Goal: Task Accomplishment & Management: Manage account settings

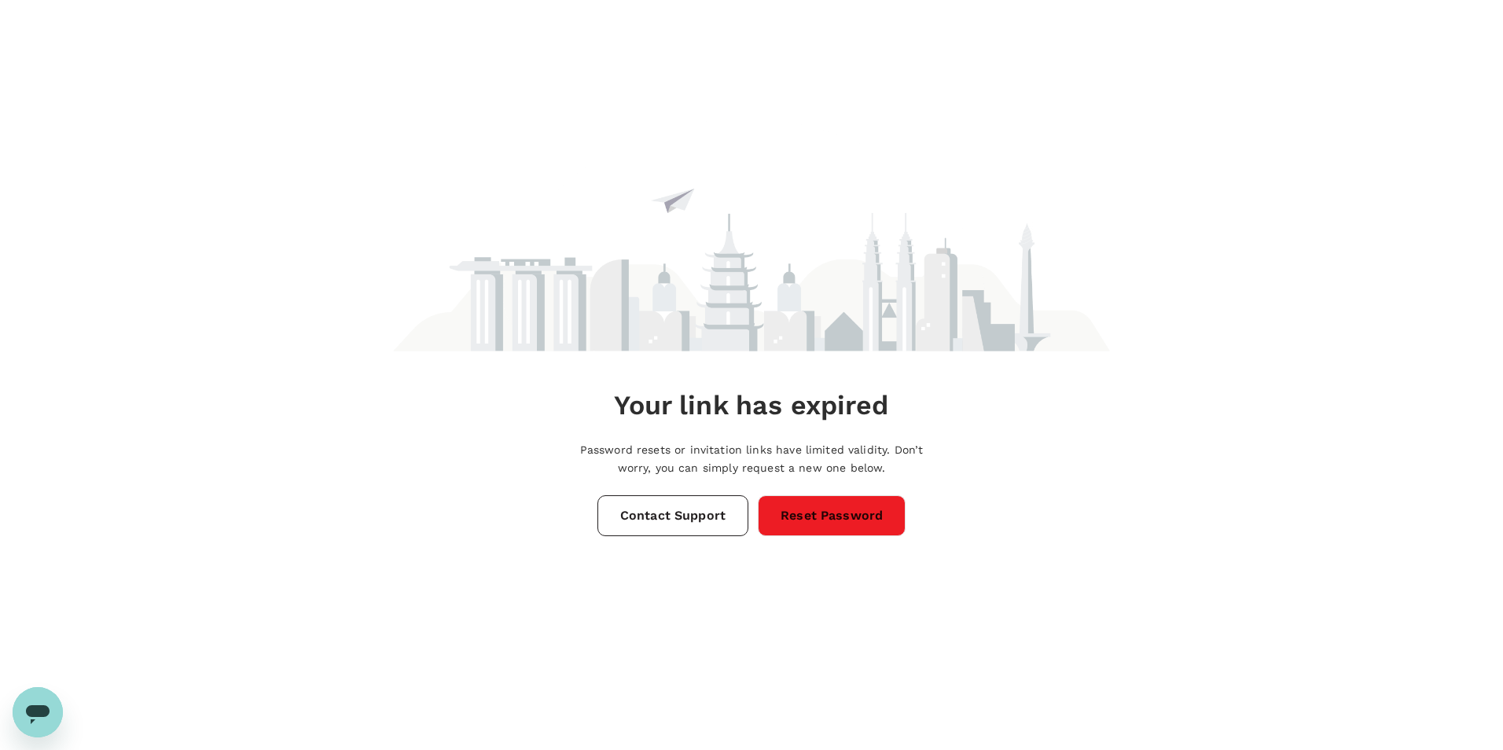
click at [802, 519] on link "Reset Password" at bounding box center [832, 515] width 148 height 41
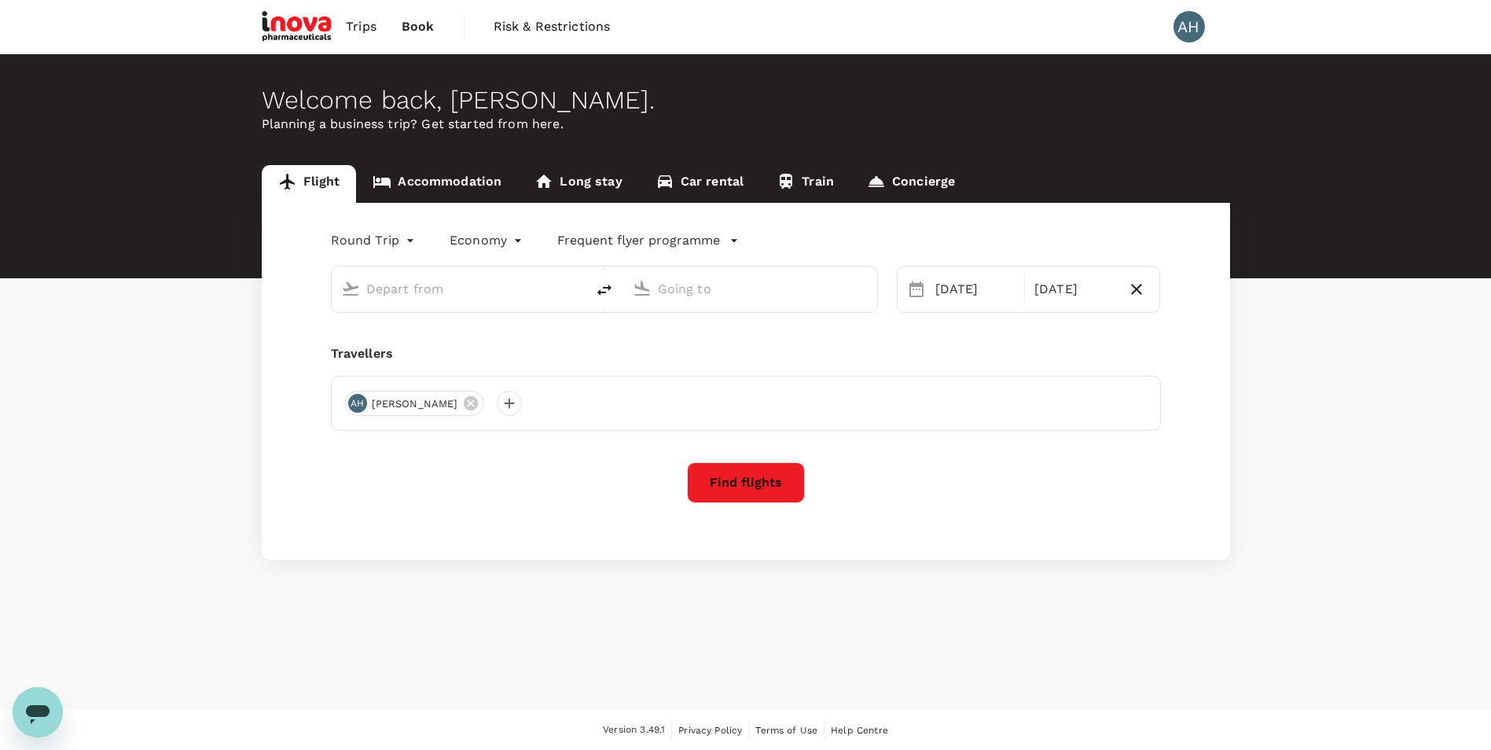
type input "Singapore Changi (SIN)"
type input "[GEOGRAPHIC_DATA], [GEOGRAPHIC_DATA] (any)"
type input "Singapore Changi (SIN)"
type input "[GEOGRAPHIC_DATA], [GEOGRAPHIC_DATA] (any)"
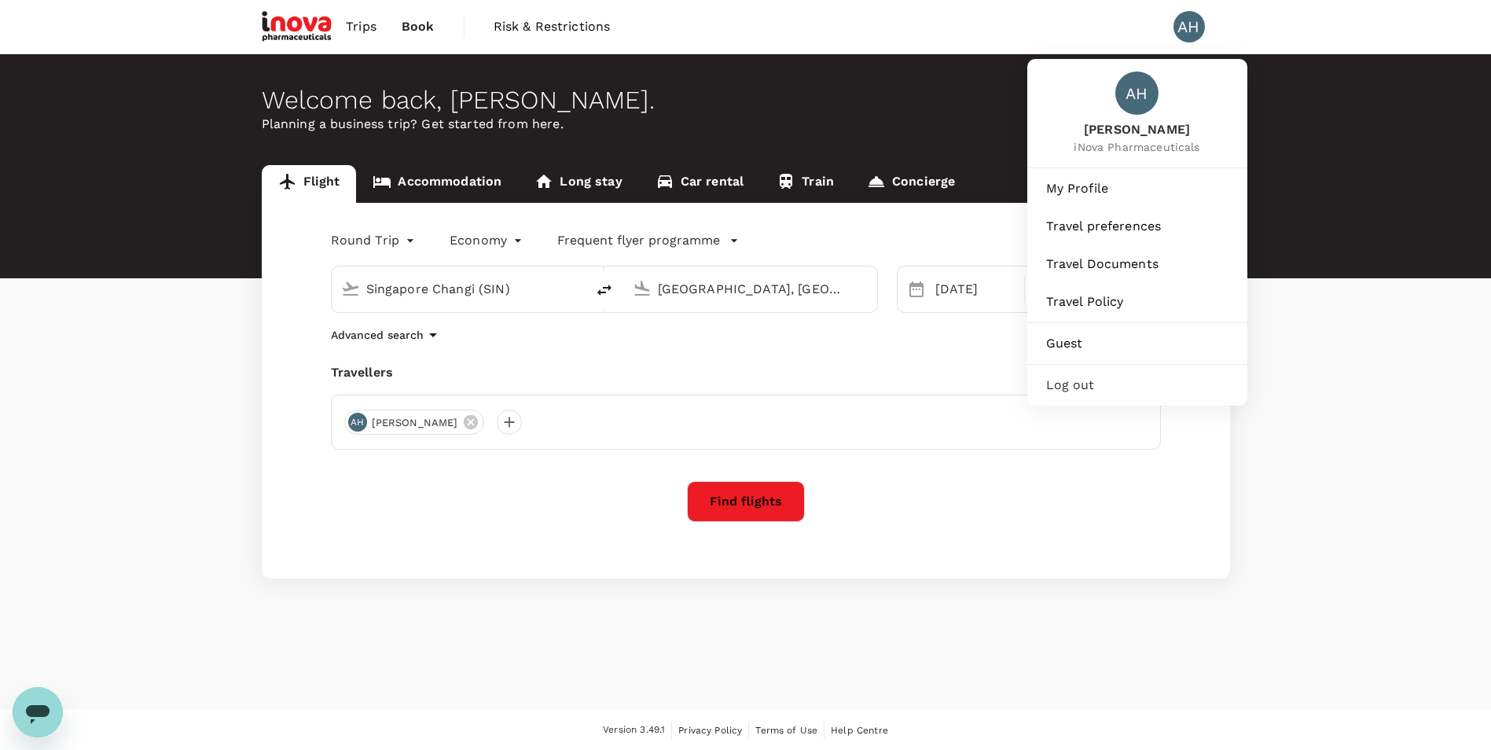
click at [1183, 28] on div "AH" at bounding box center [1188, 26] width 31 height 31
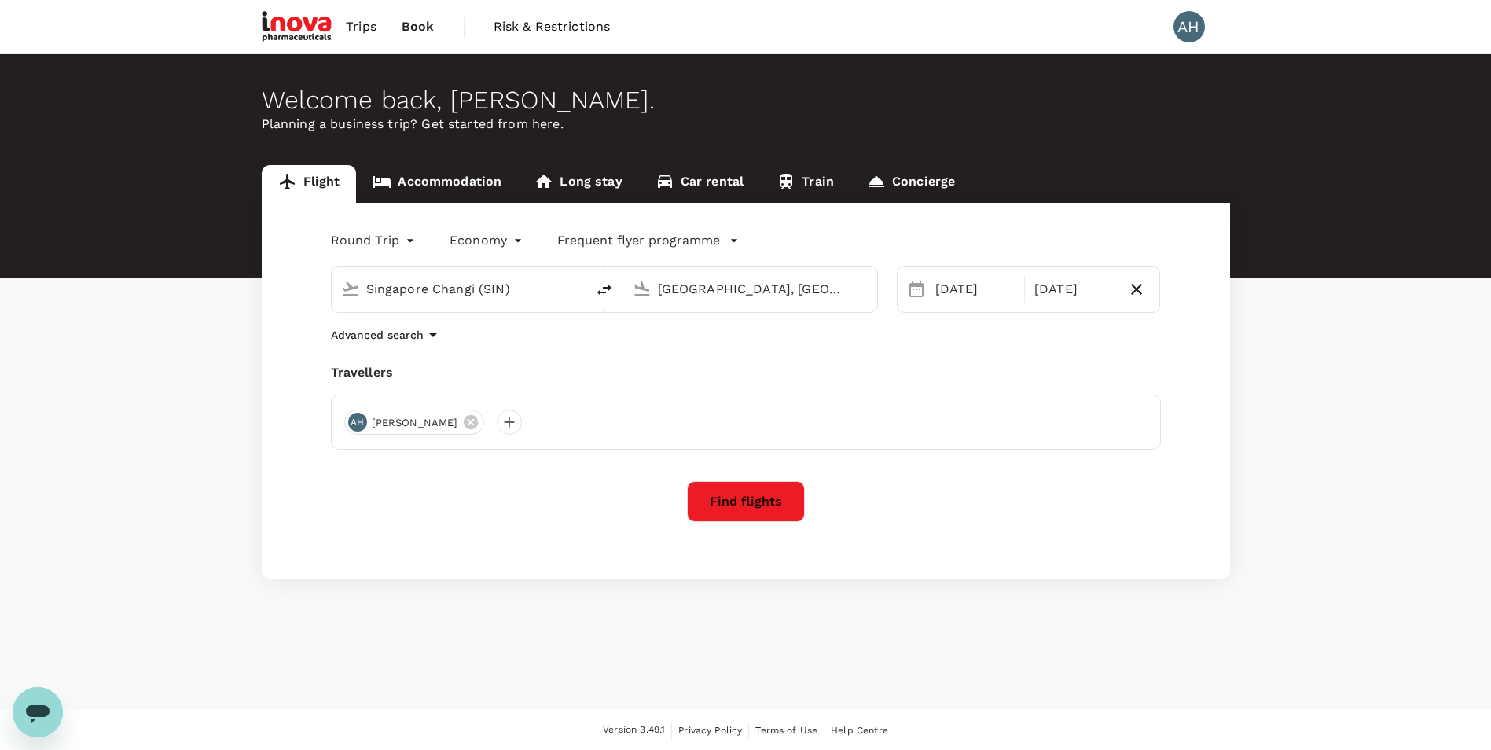
click at [1181, 24] on div "AH" at bounding box center [1188, 26] width 31 height 31
click at [1182, 29] on div "AH" at bounding box center [1188, 26] width 31 height 31
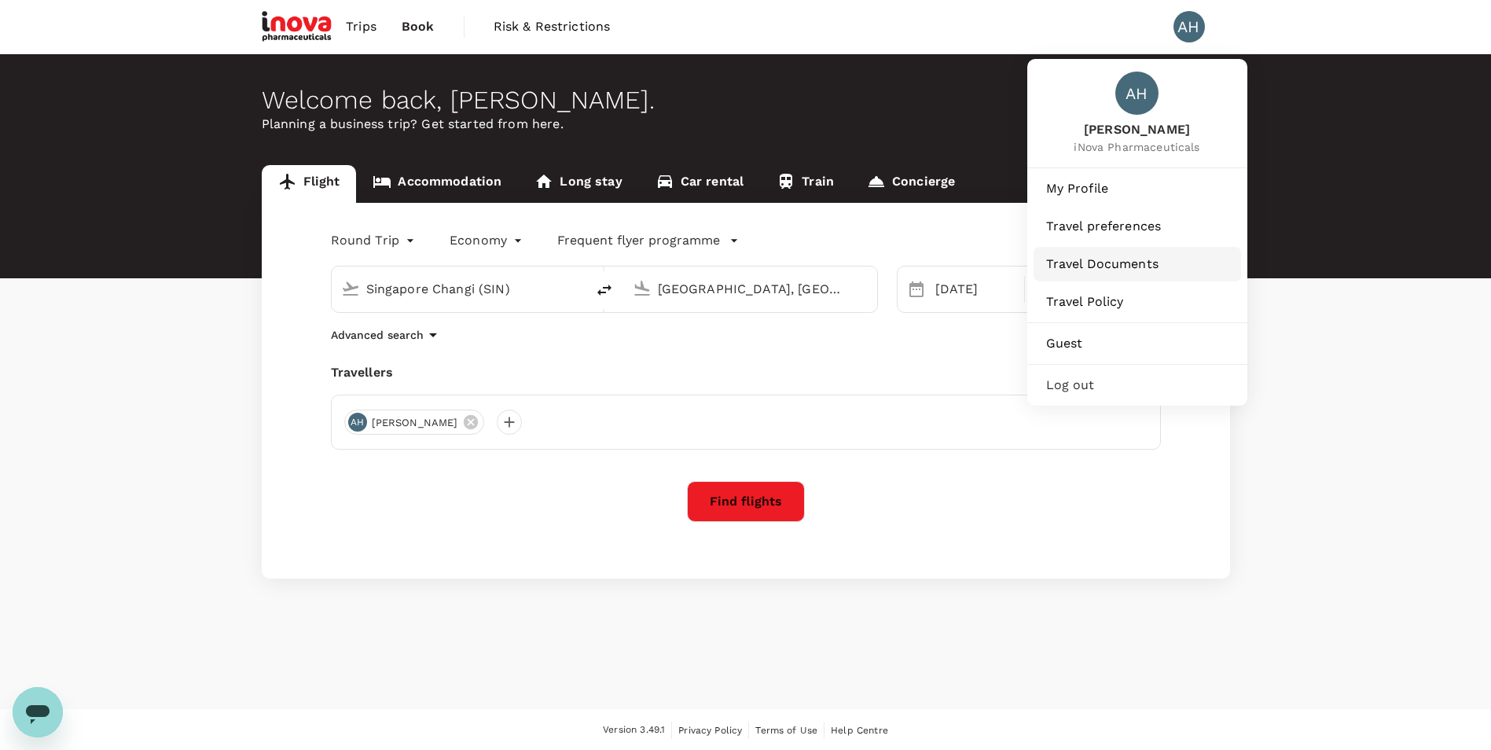
click at [1113, 270] on span "Travel Documents" at bounding box center [1137, 264] width 182 height 19
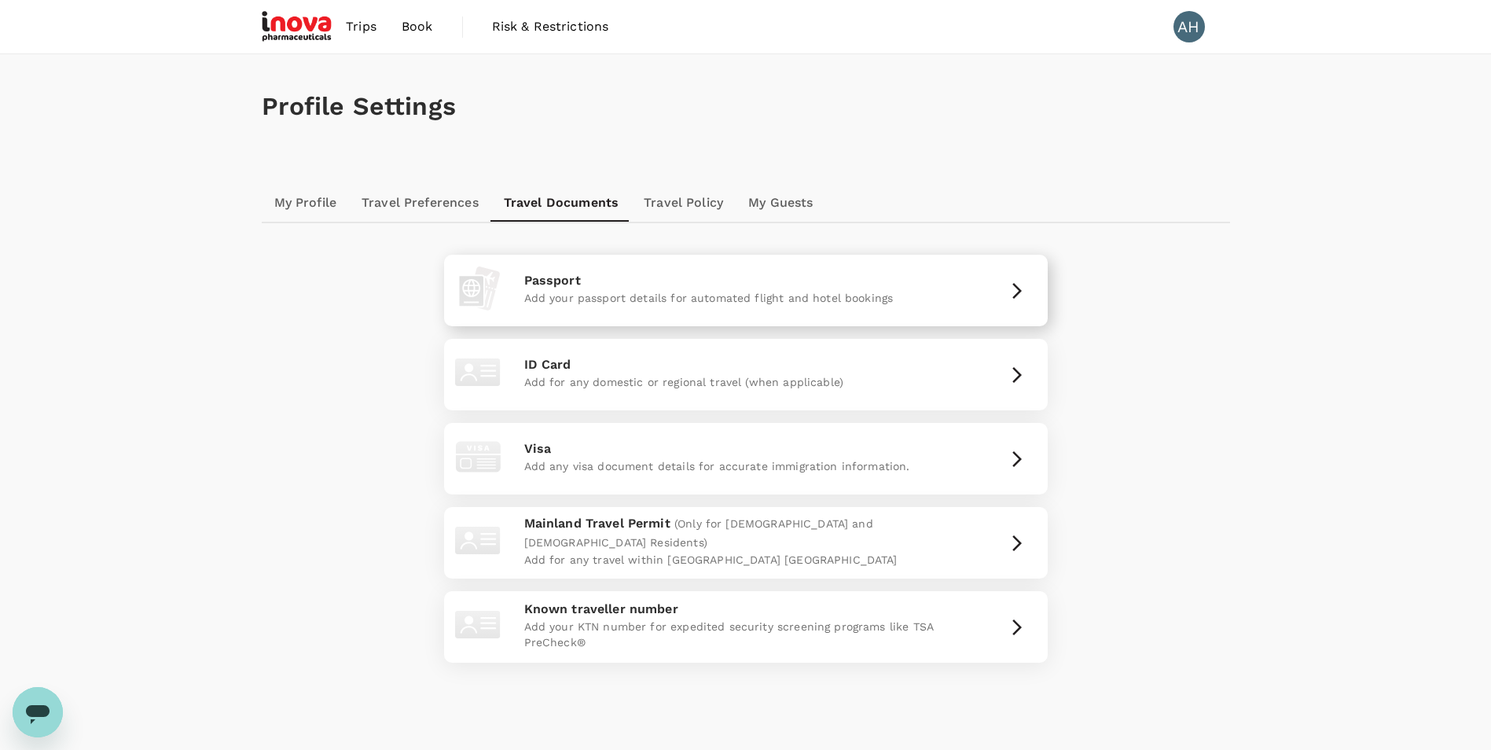
click at [1020, 282] on icon "button" at bounding box center [1016, 290] width 19 height 19
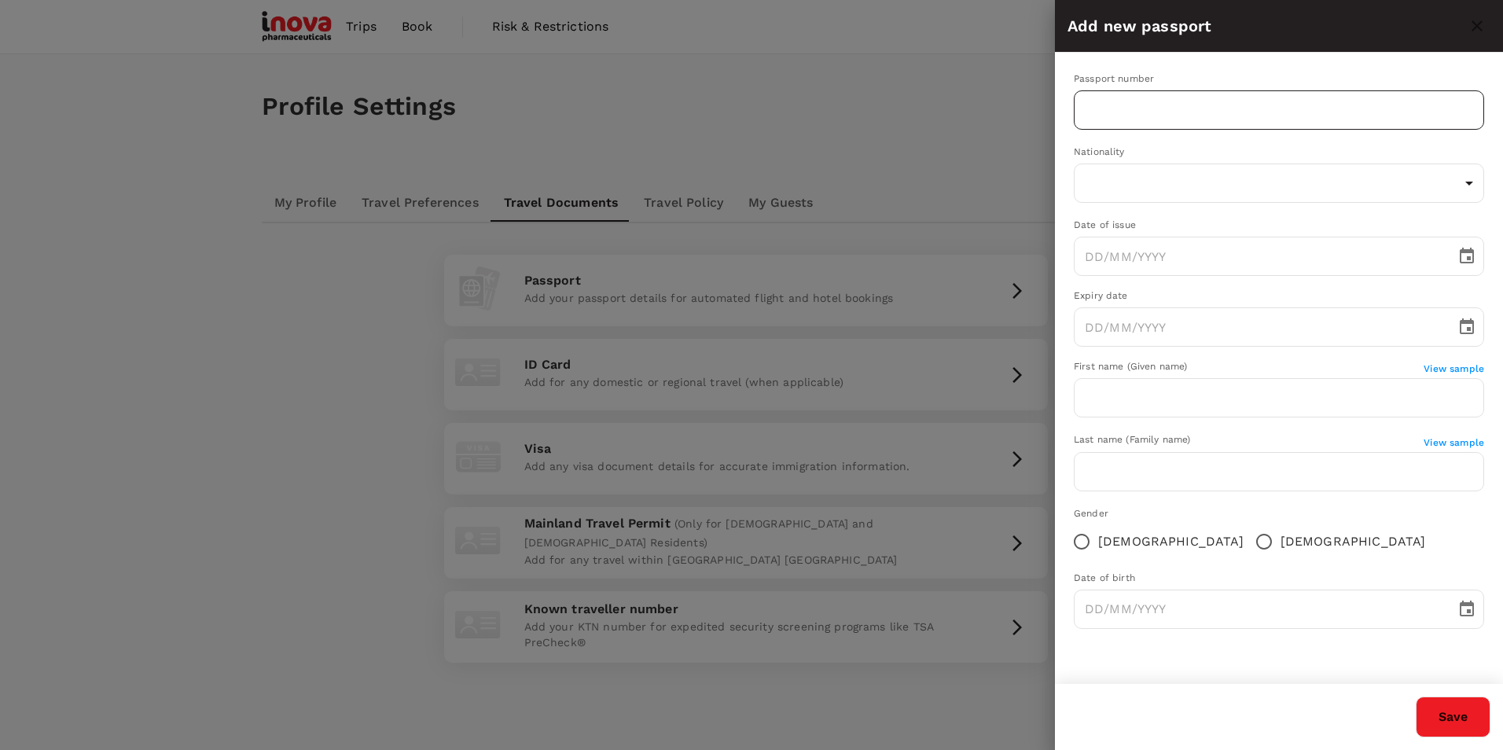
click at [1179, 113] on input "text" at bounding box center [1278, 109] width 410 height 39
click at [1099, 105] on input "K550600E" at bounding box center [1278, 109] width 410 height 39
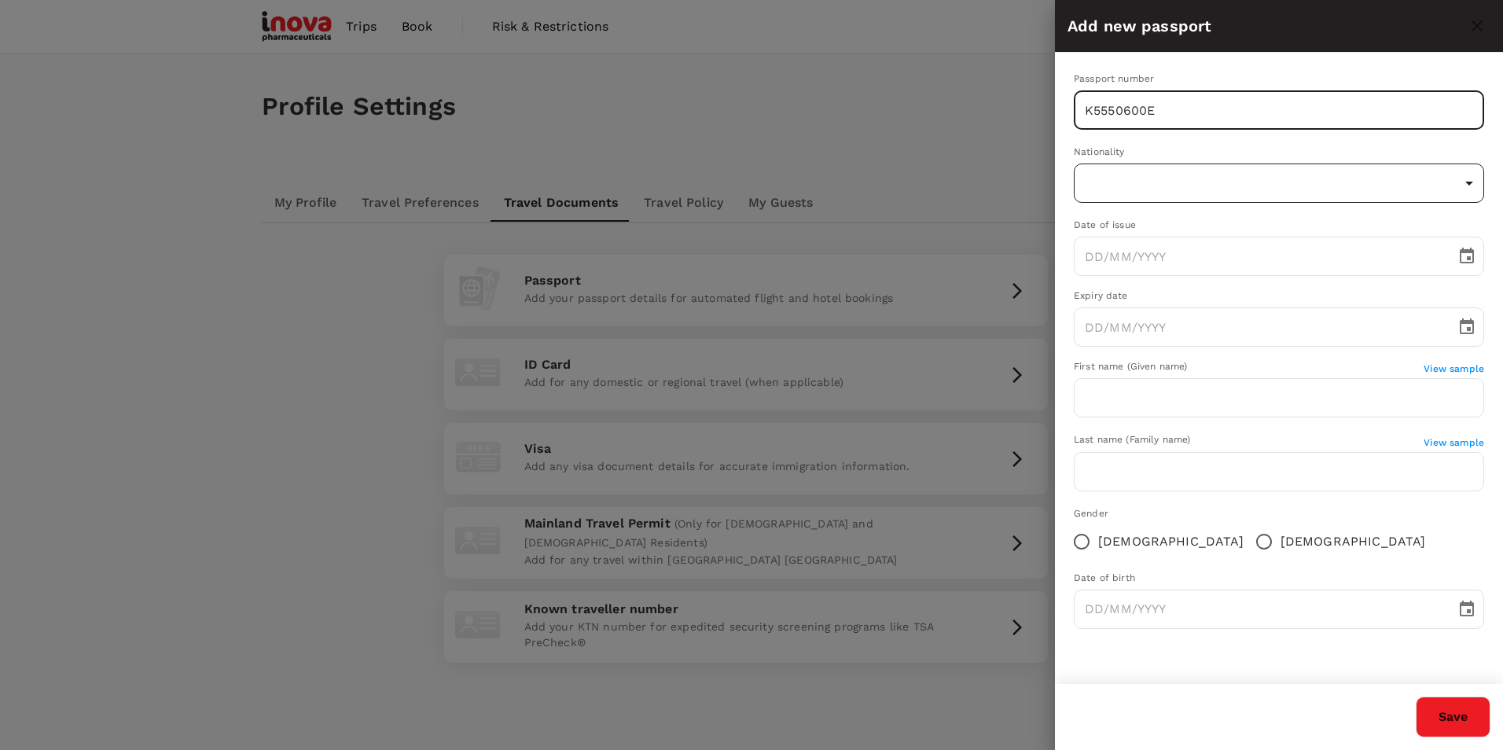
type input "K5550600E"
click at [1225, 187] on body "Trips Book Risk & Restrictions AH Profile Settings My Profile Travel Preference…" at bounding box center [751, 410] width 1503 height 821
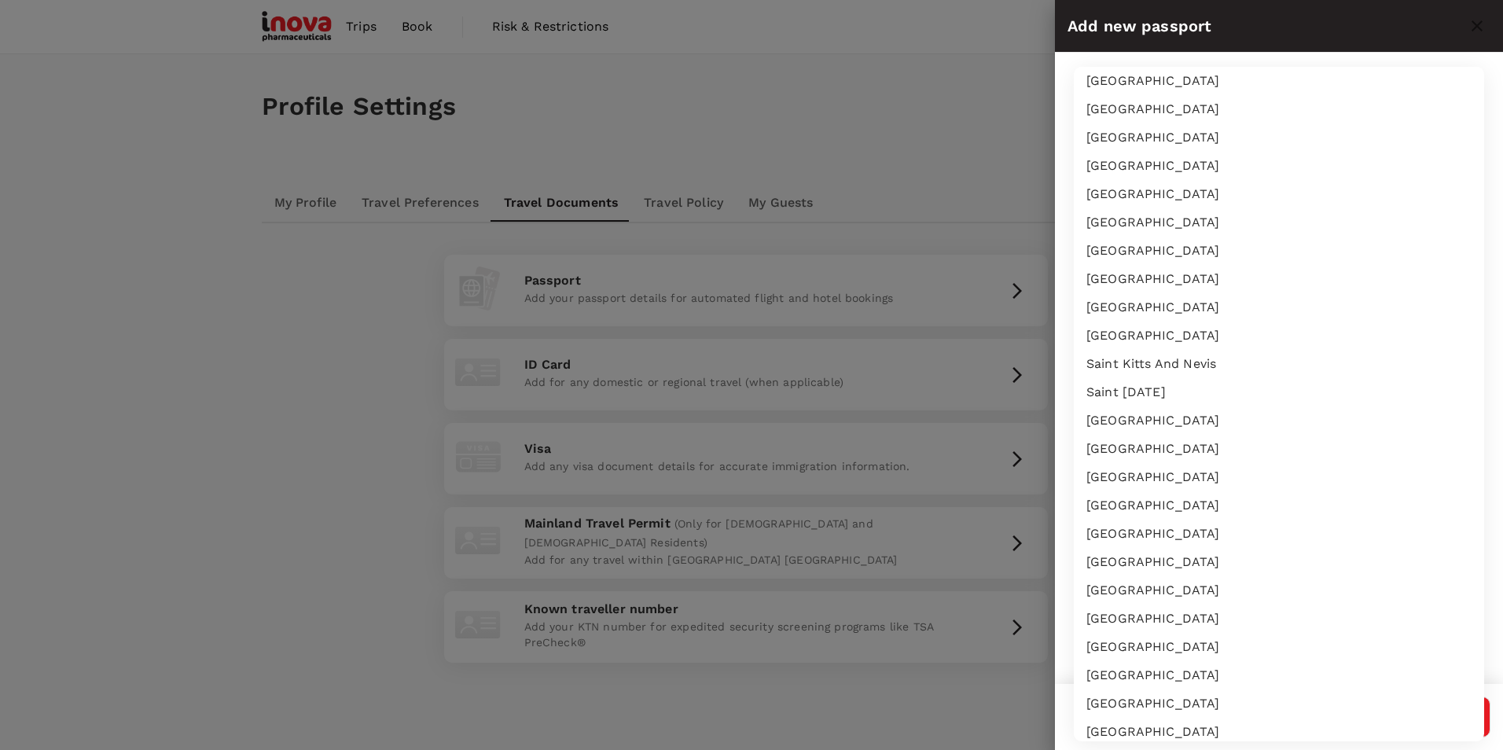
scroll to position [3910, 0]
click at [1304, 622] on li "[GEOGRAPHIC_DATA]" at bounding box center [1278, 619] width 410 height 28
type input "SG"
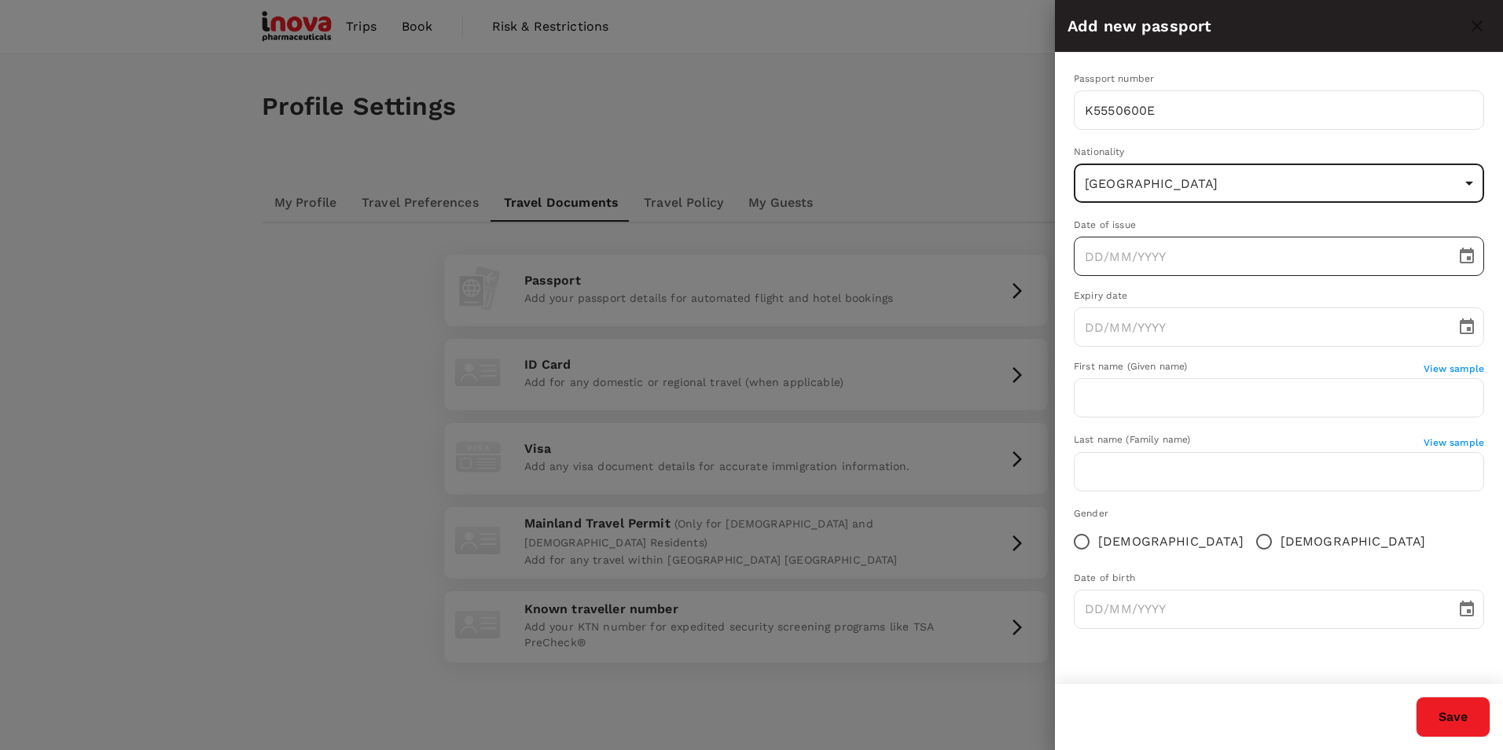
click at [1465, 256] on icon "Choose date" at bounding box center [1466, 256] width 19 height 19
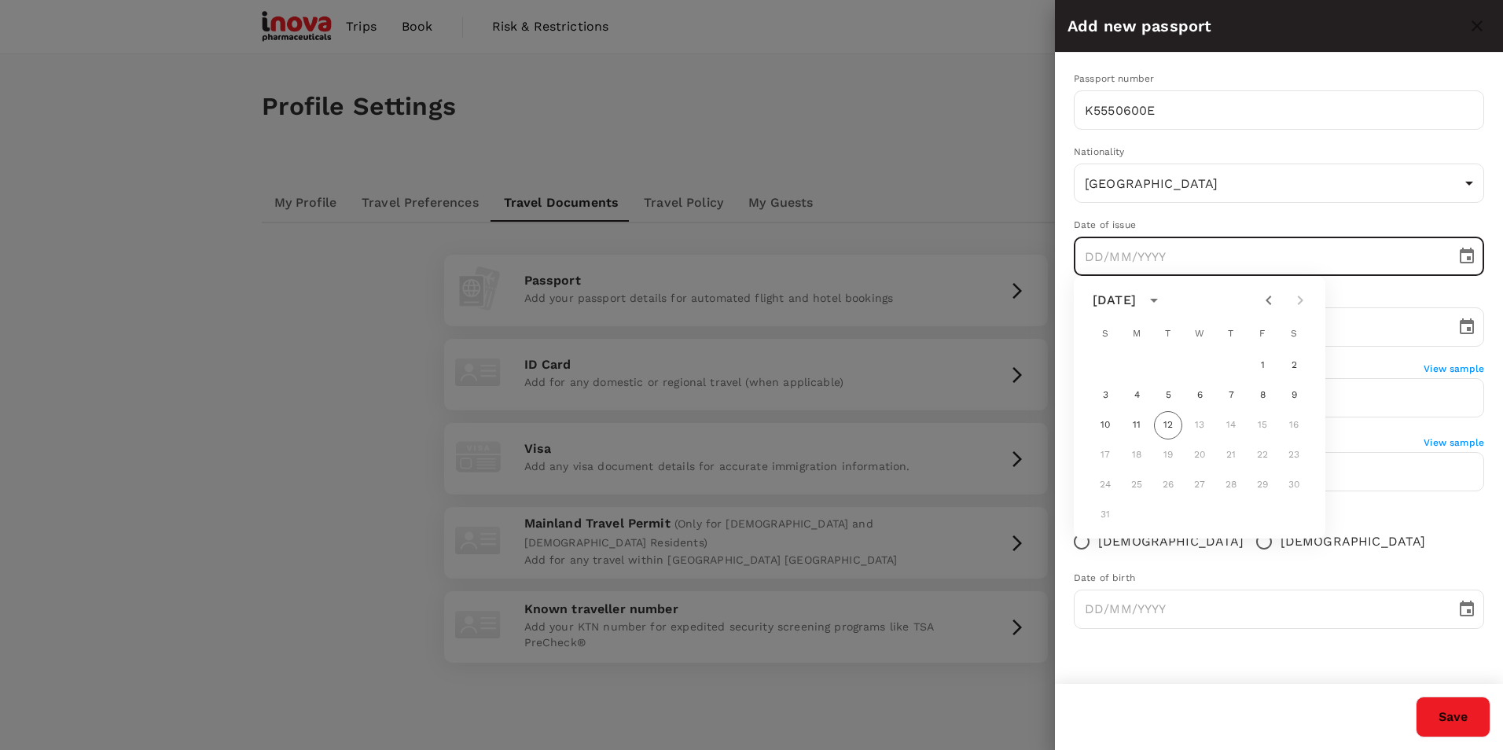
click at [1136, 308] on div "August 2025" at bounding box center [1113, 300] width 43 height 19
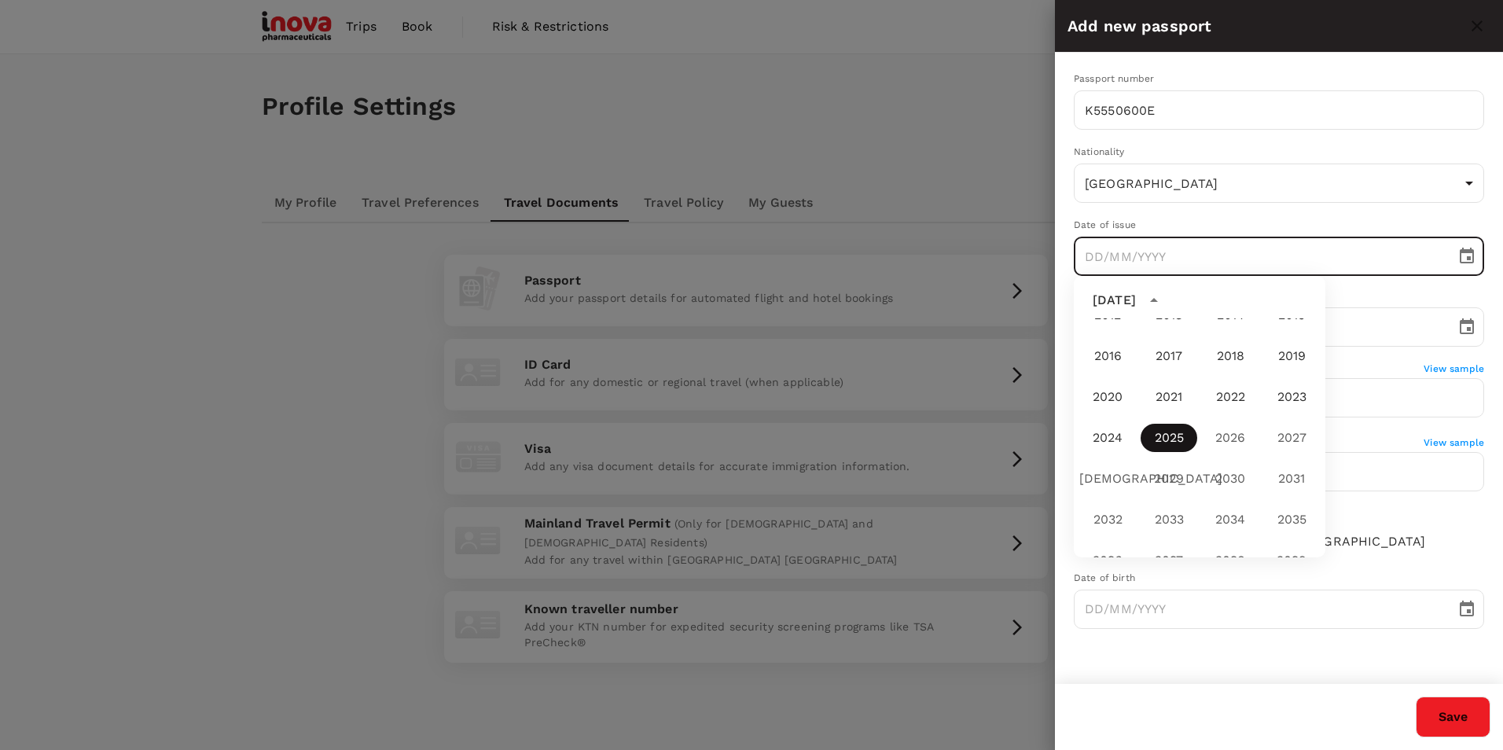
click at [1168, 443] on button "2025" at bounding box center [1168, 438] width 57 height 28
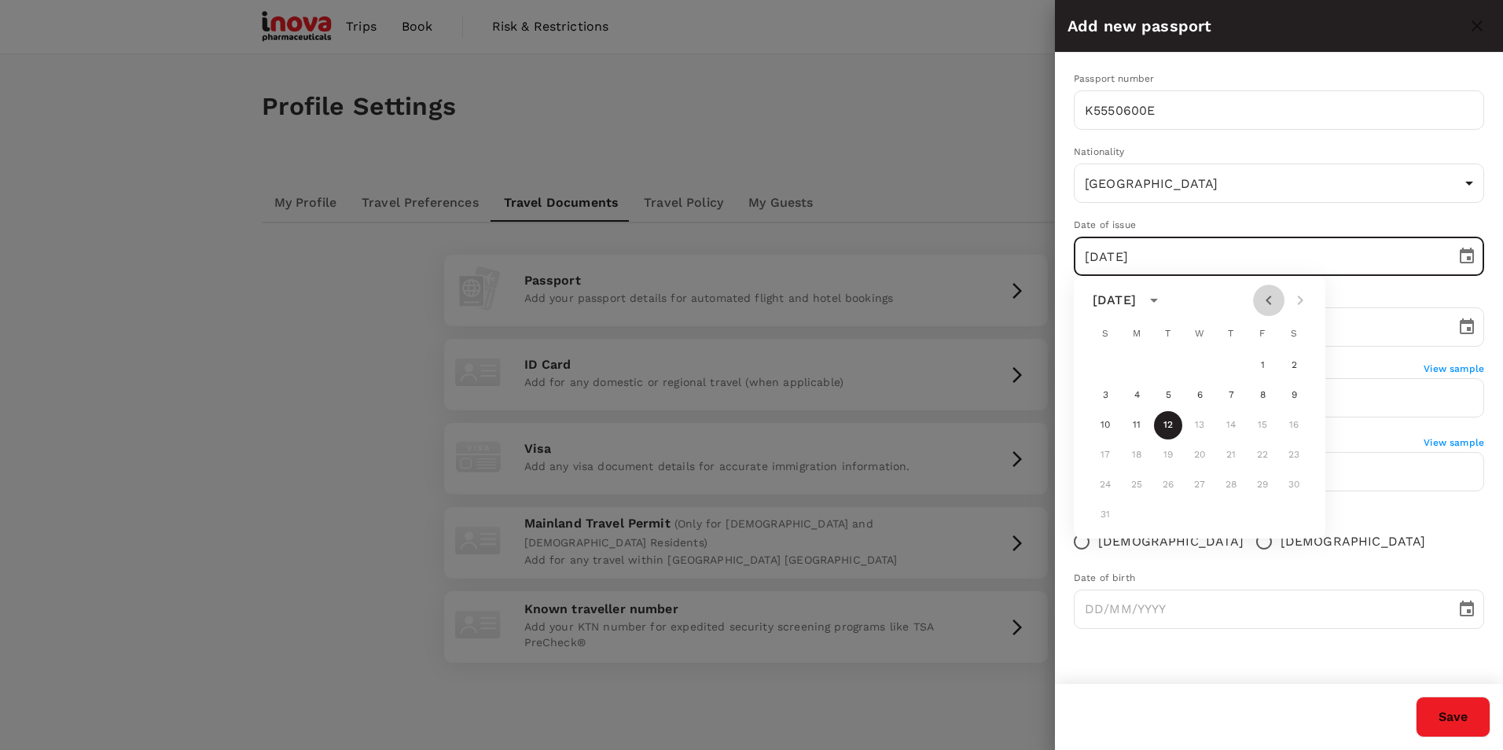
click at [1262, 300] on icon "Previous month" at bounding box center [1268, 300] width 19 height 19
click at [1262, 299] on icon "Previous month" at bounding box center [1268, 300] width 19 height 19
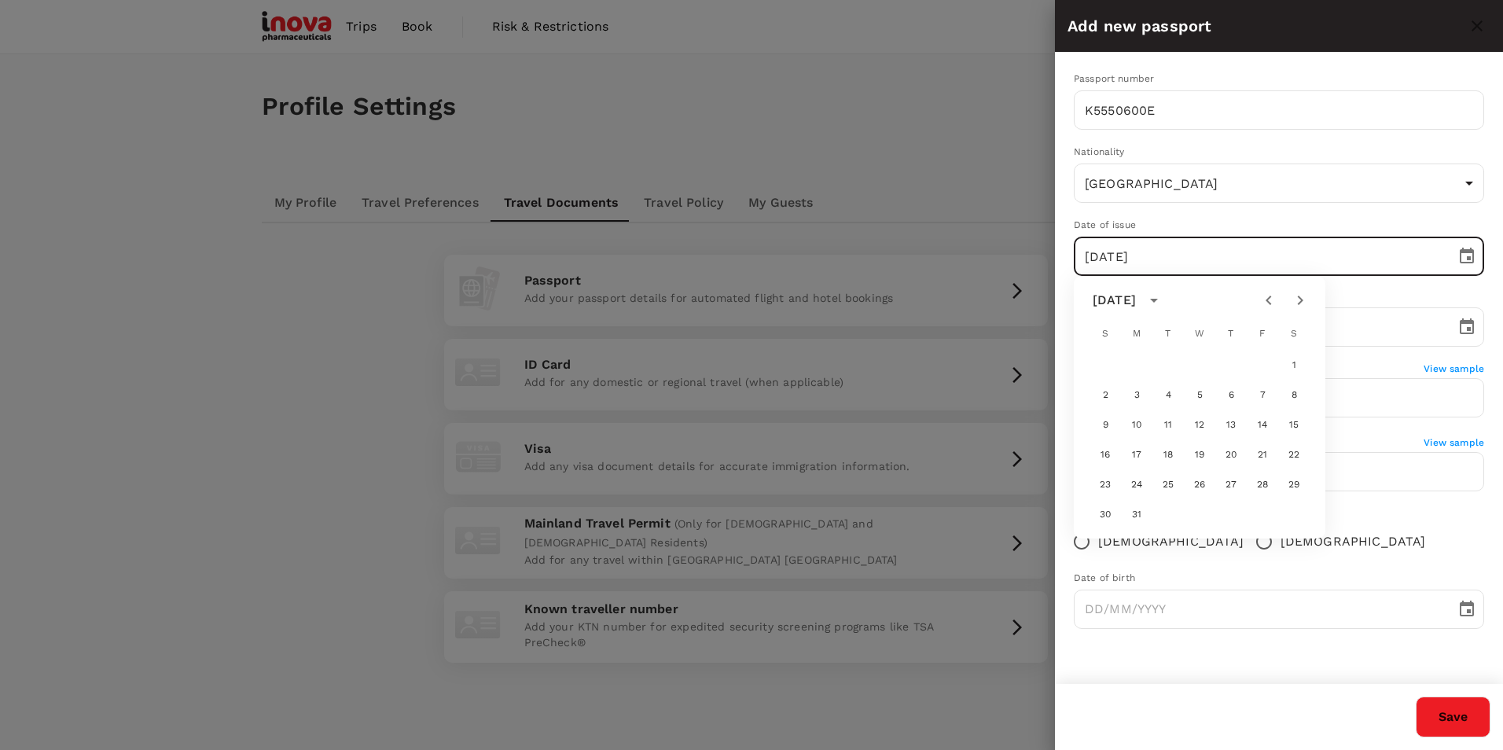
click at [1262, 299] on icon "Previous month" at bounding box center [1268, 300] width 19 height 19
click at [1163, 484] on button "25" at bounding box center [1168, 485] width 28 height 28
type input "[DATE]"
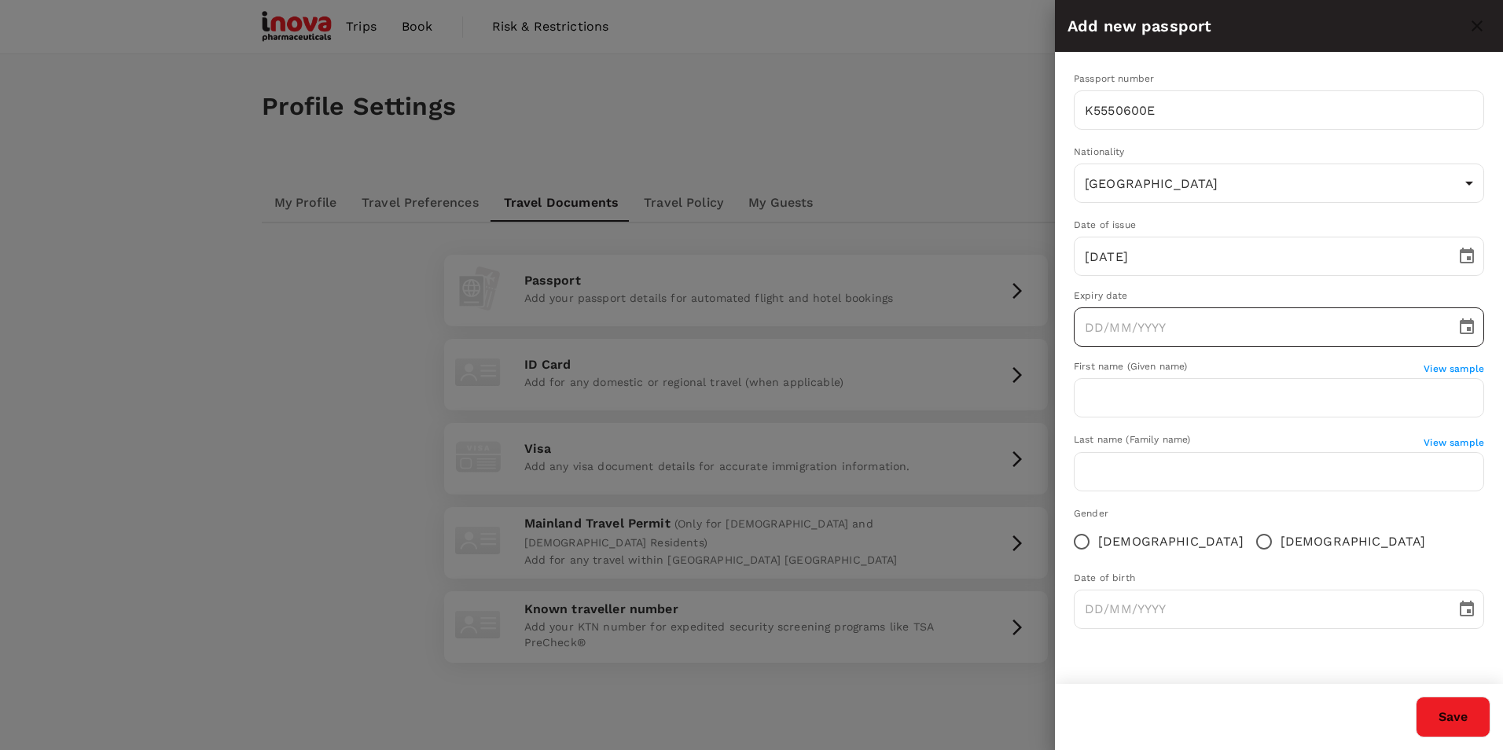
click at [1448, 327] on div "​" at bounding box center [1278, 326] width 410 height 39
type input "DD/MM/YYYY"
click at [1458, 324] on icon "Choose date" at bounding box center [1466, 326] width 19 height 19
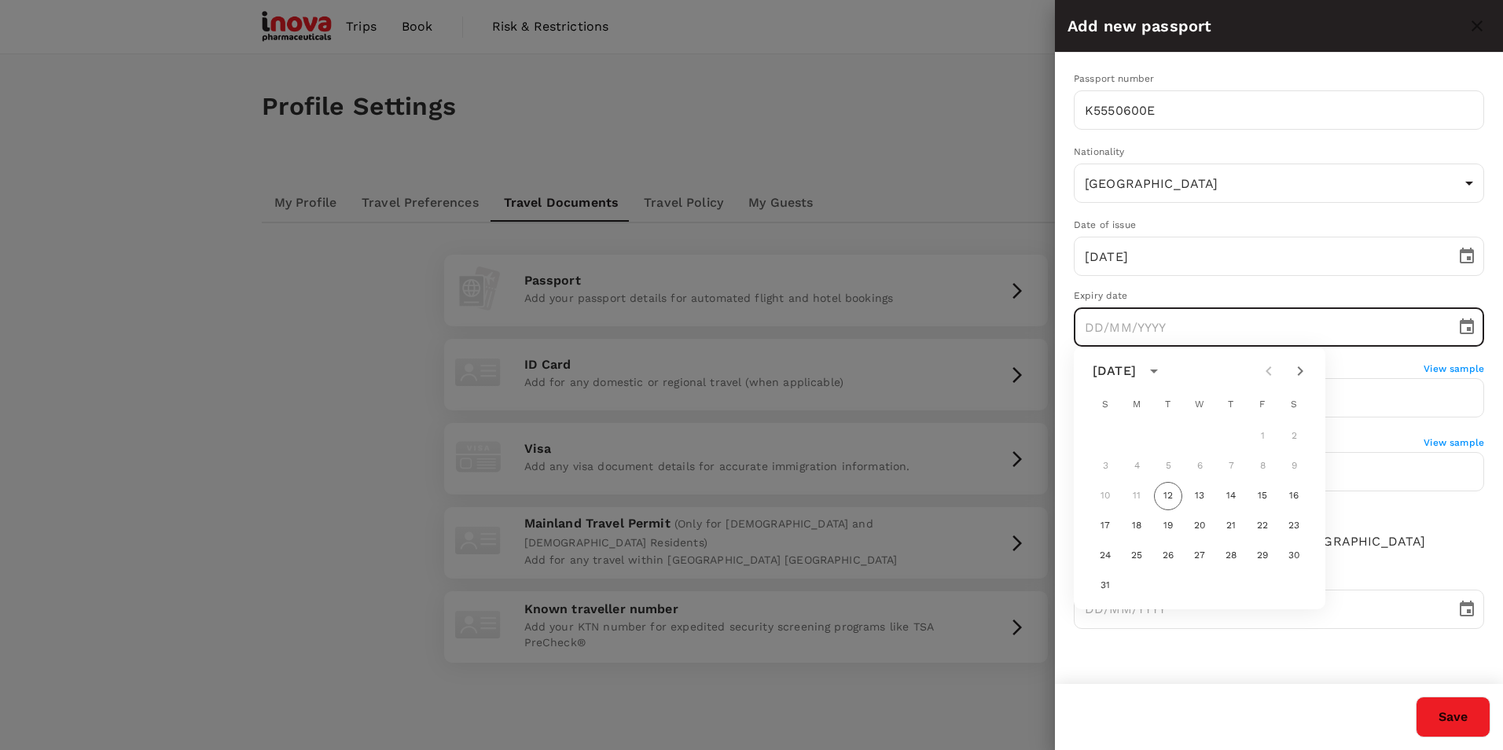
click at [1158, 369] on icon "calendar view is open, switch to year view" at bounding box center [1154, 371] width 8 height 4
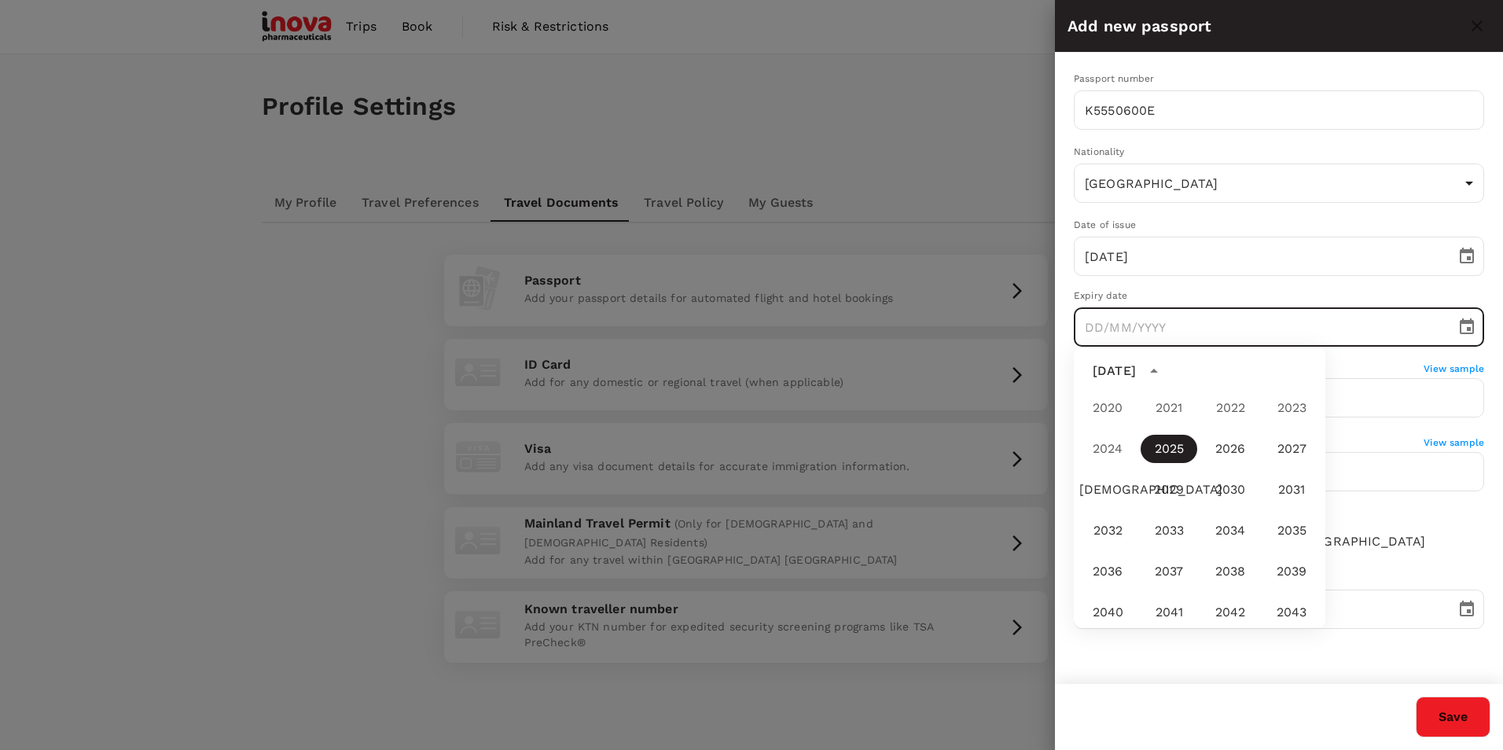
scroll to position [1325, 0]
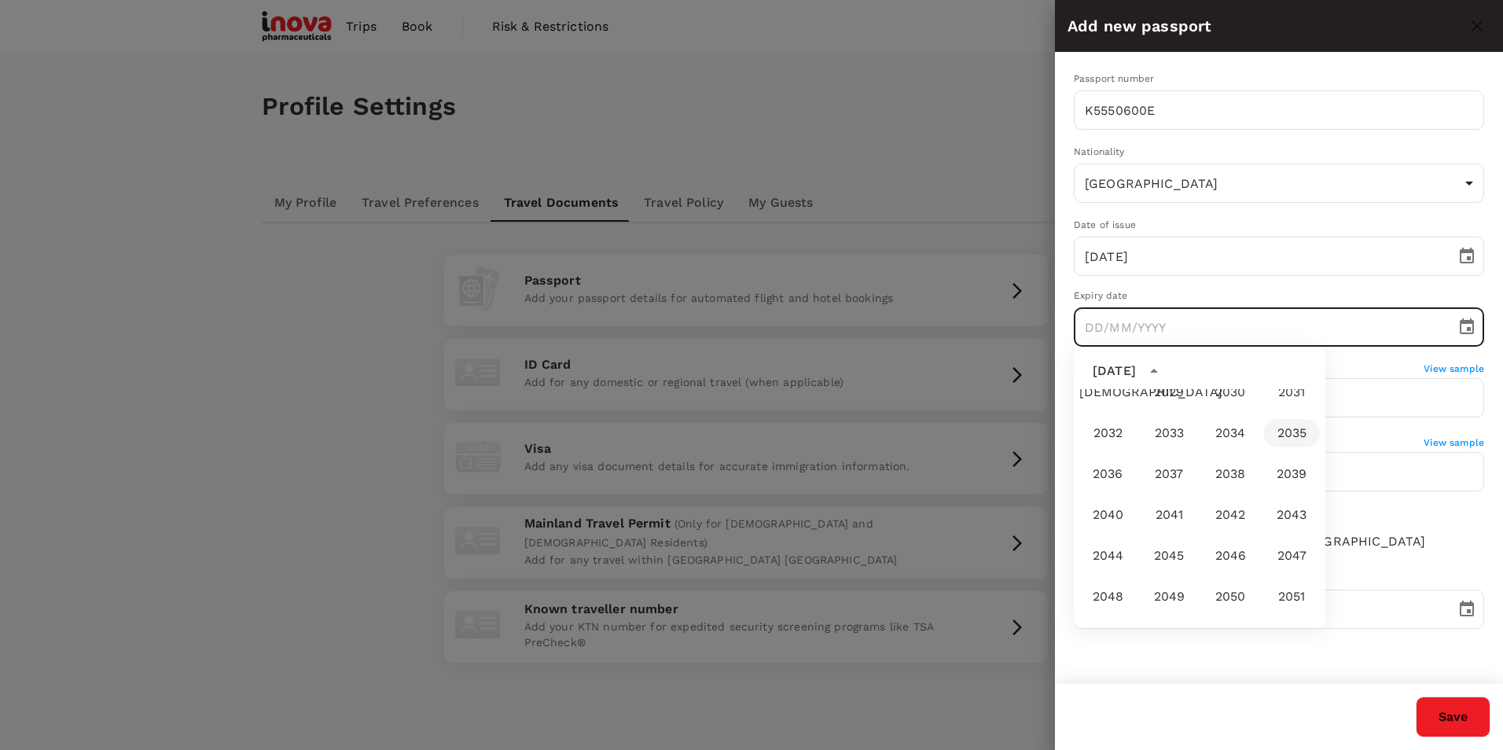
click at [1275, 433] on button "2035" at bounding box center [1291, 433] width 57 height 28
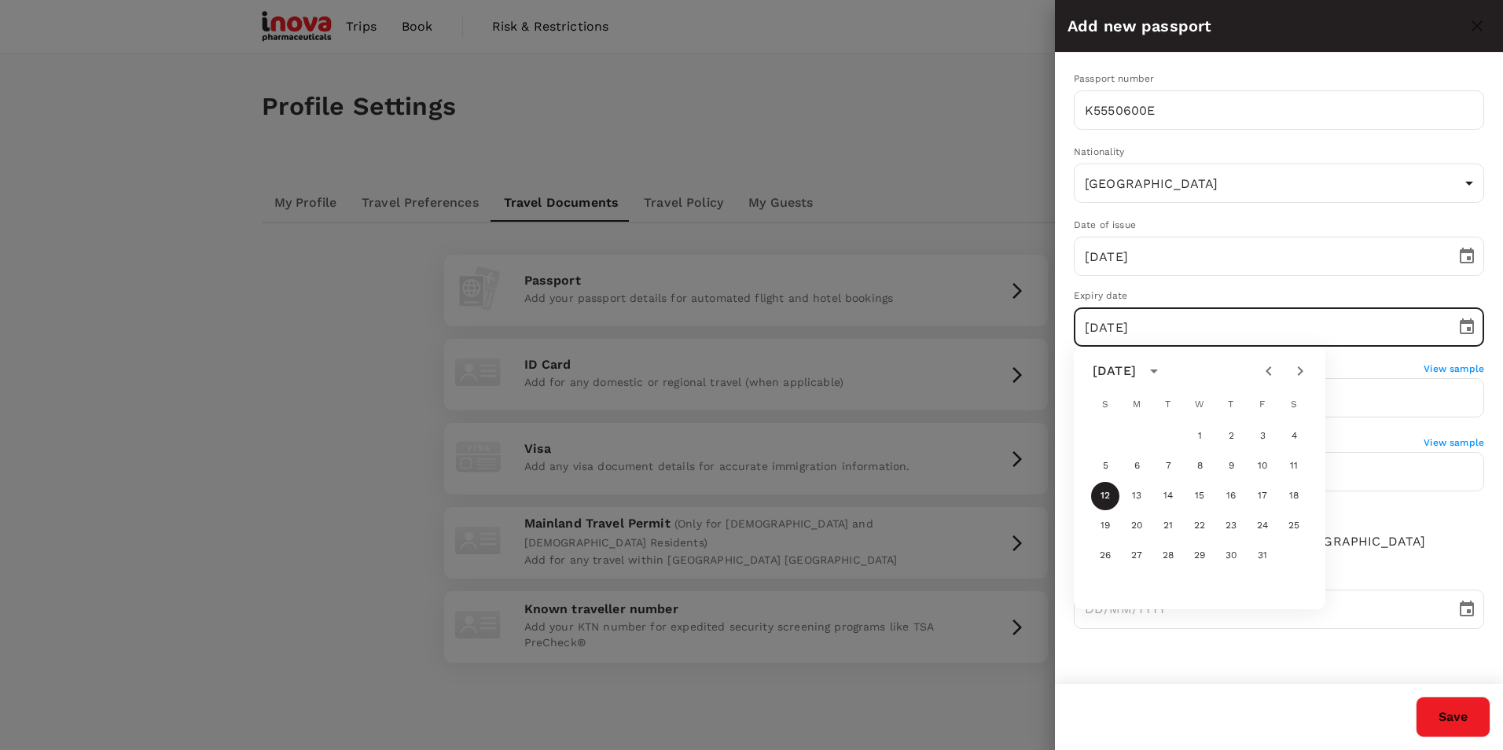
click at [1271, 365] on icon "Previous month" at bounding box center [1268, 370] width 19 height 19
click at [1272, 365] on icon "Previous month" at bounding box center [1268, 370] width 19 height 19
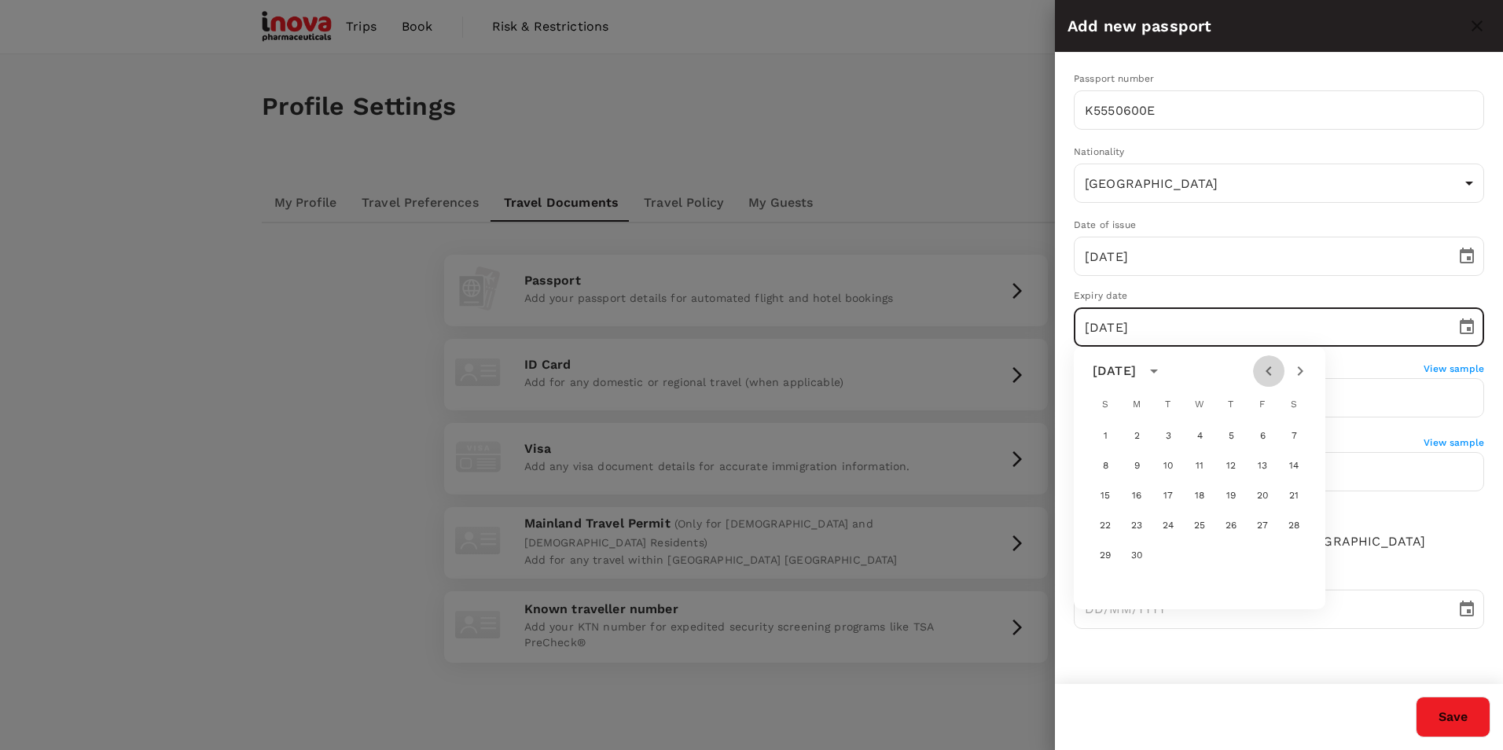
click at [1272, 365] on icon "Previous month" at bounding box center [1268, 370] width 19 height 19
click at [1108, 554] on button "25" at bounding box center [1105, 555] width 28 height 28
type input "[DATE]"
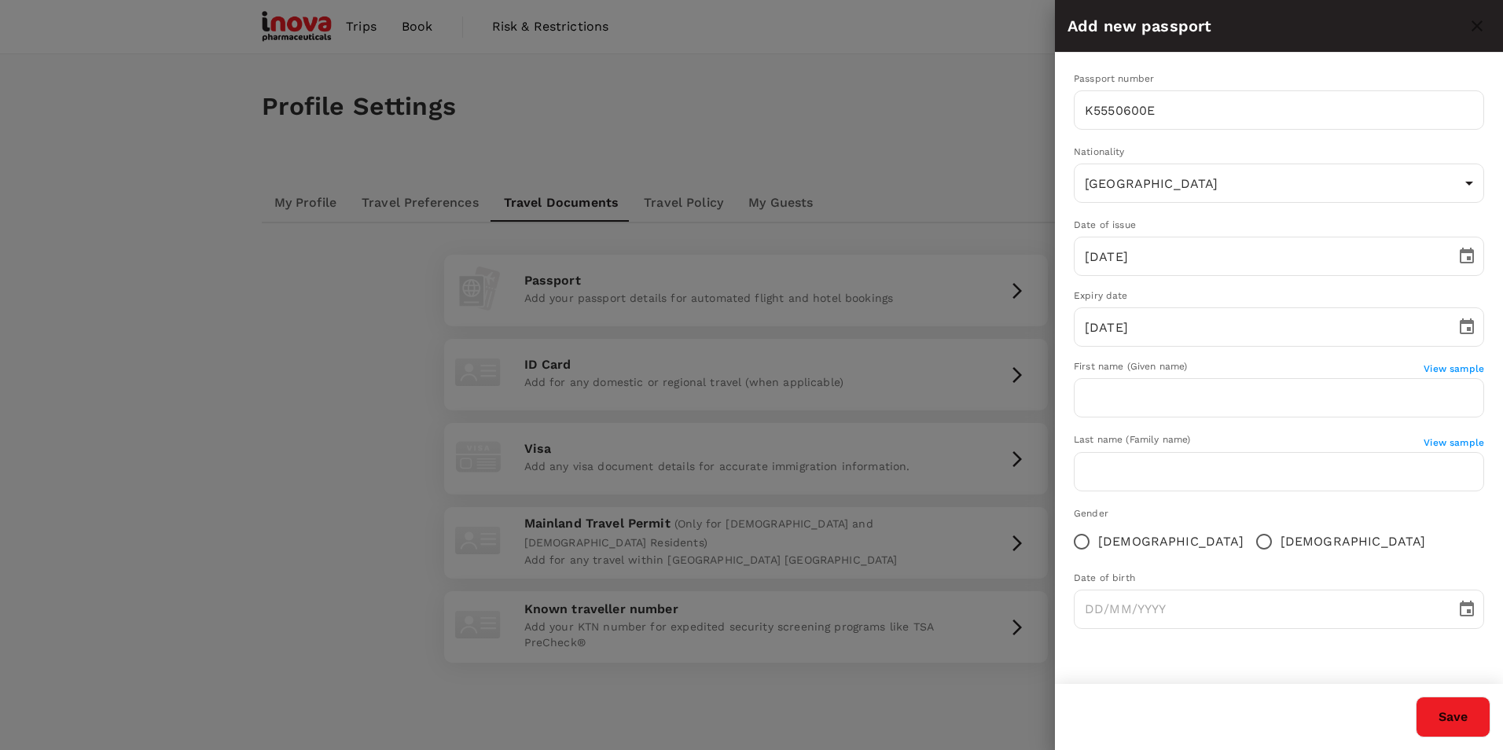
click at [1270, 523] on div "Gender Female Male" at bounding box center [1278, 532] width 410 height 52
click at [1247, 402] on input "text" at bounding box center [1278, 397] width 410 height 39
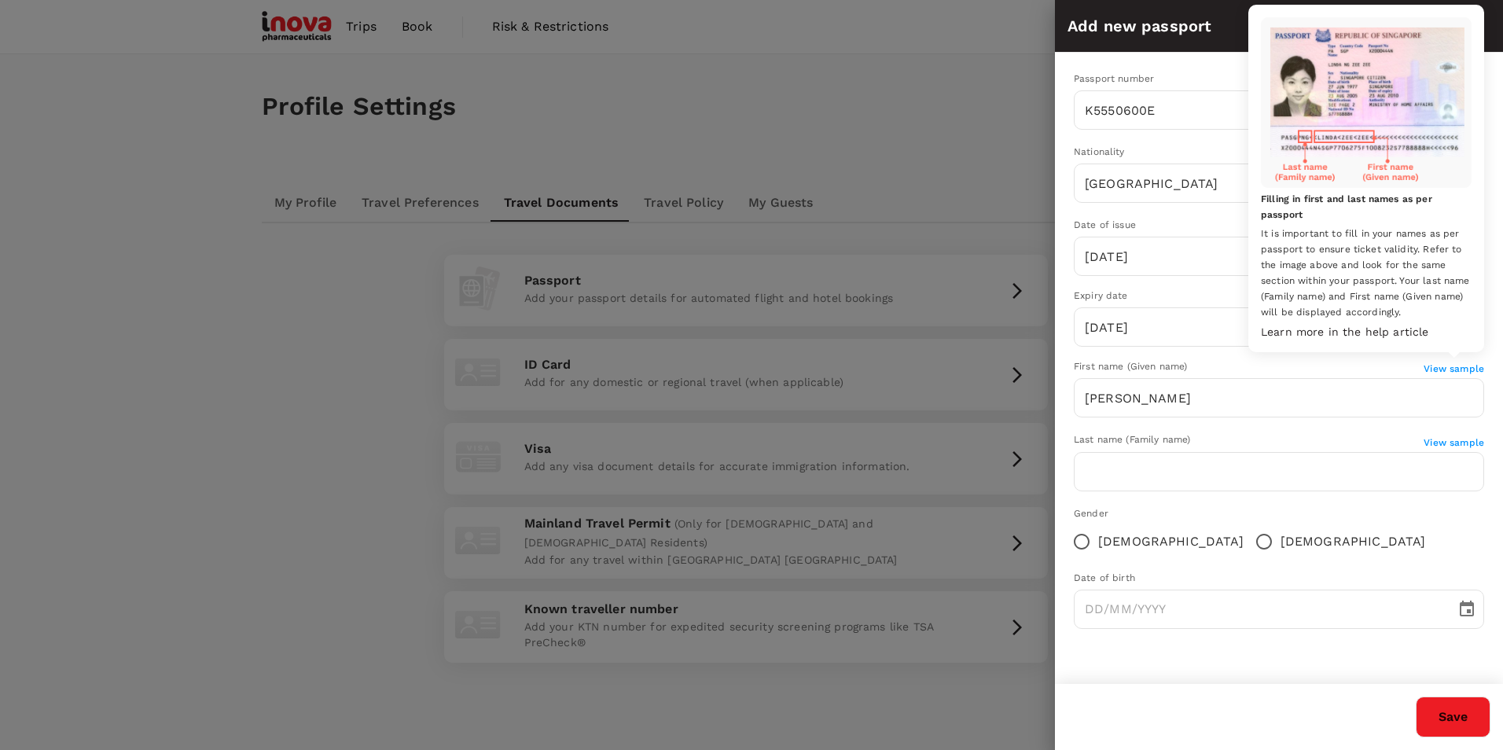
click at [1450, 369] on span "View sample" at bounding box center [1453, 368] width 61 height 11
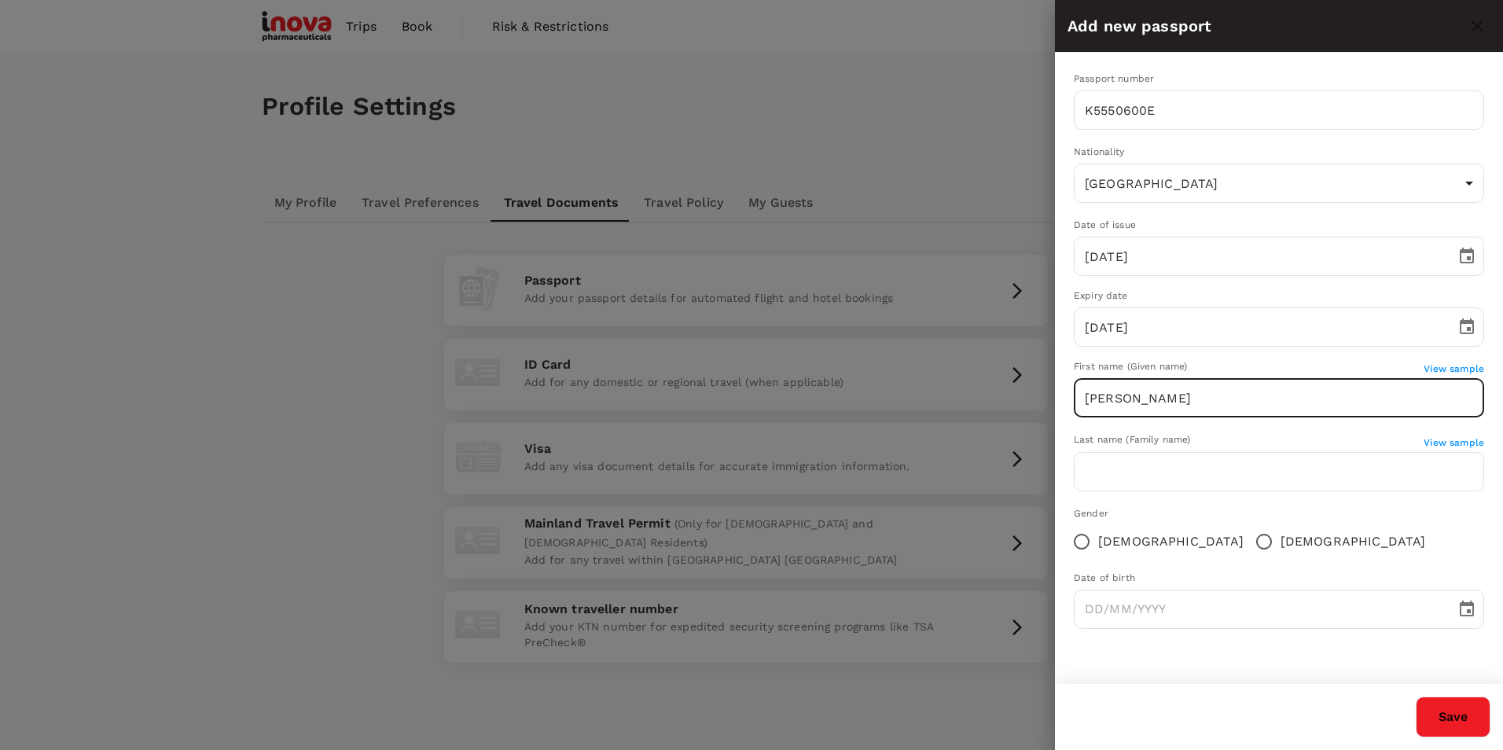
drag, startPoint x: 1190, startPoint y: 405, endPoint x: 1010, endPoint y: 400, distance: 180.0
click at [1010, 400] on div "Add new passport Passport number K5550600E ​ Nationality Singapore SG ​ Date of…" at bounding box center [751, 375] width 1503 height 750
click at [1177, 398] on input "[PERSON_NAME]" at bounding box center [1278, 397] width 410 height 39
type input "[PERSON_NAME]"
click at [1449, 372] on span "View sample" at bounding box center [1453, 368] width 61 height 11
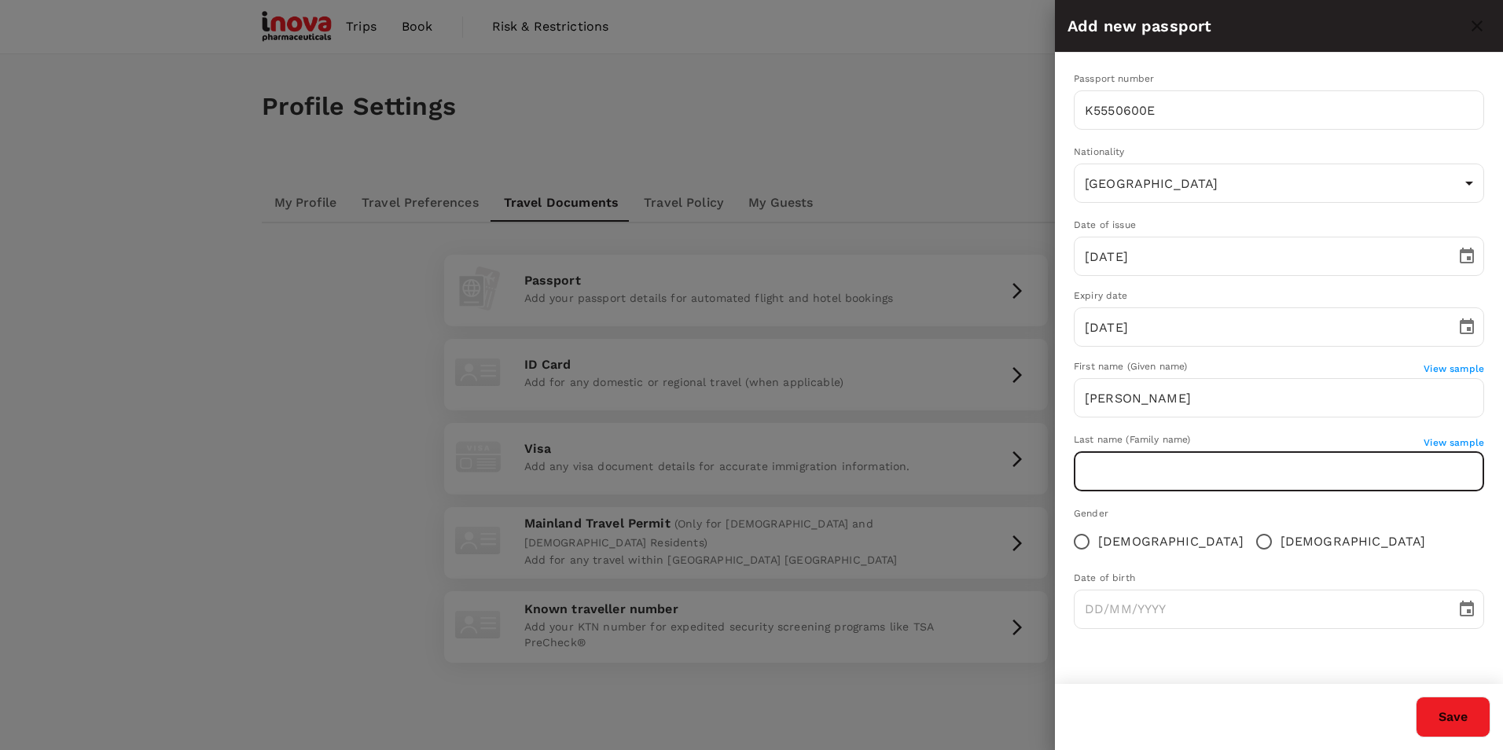
click at [1264, 467] on input "text" at bounding box center [1278, 471] width 410 height 39
type input "Hong"
click at [1247, 541] on input "[DEMOGRAPHIC_DATA]" at bounding box center [1263, 541] width 33 height 33
radio input "true"
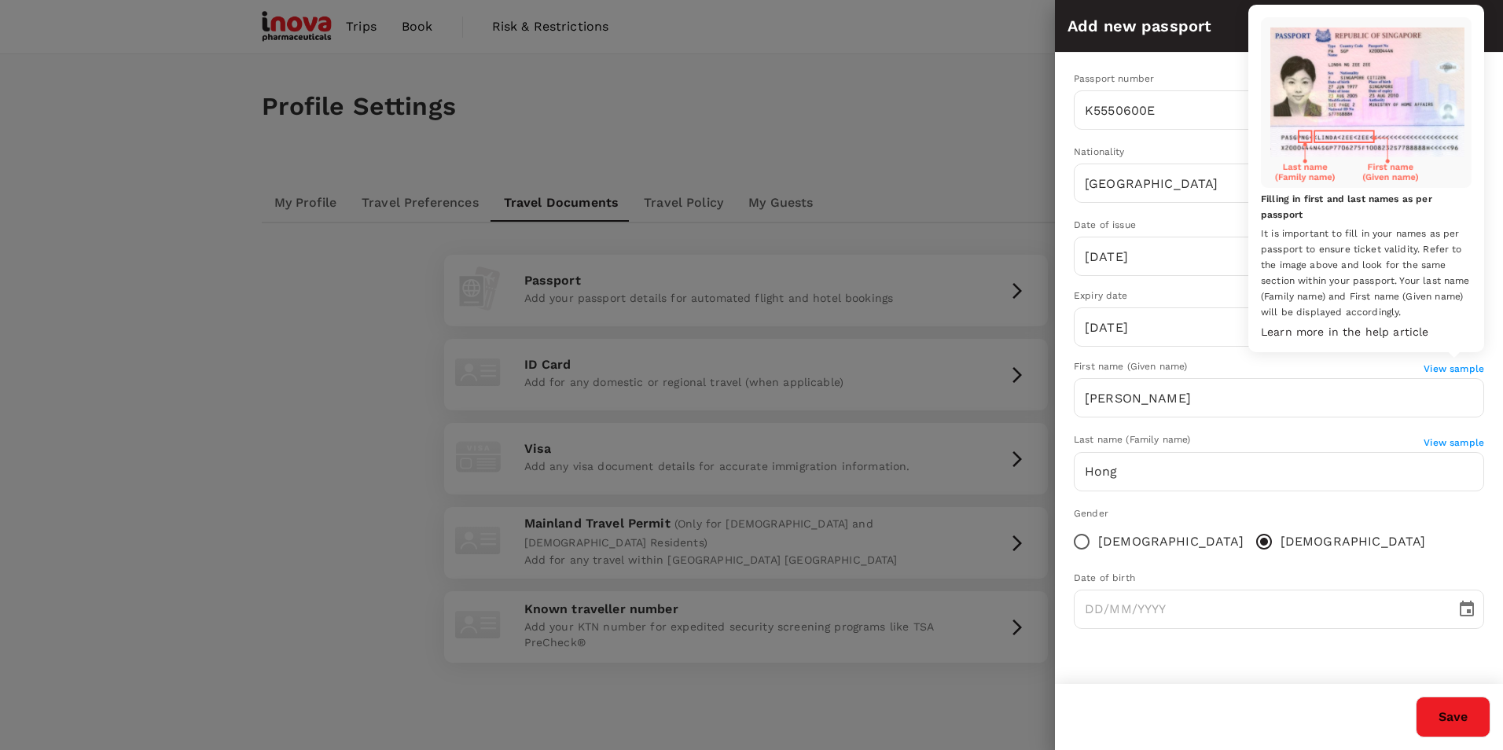
click at [1448, 369] on span "View sample" at bounding box center [1453, 368] width 61 height 11
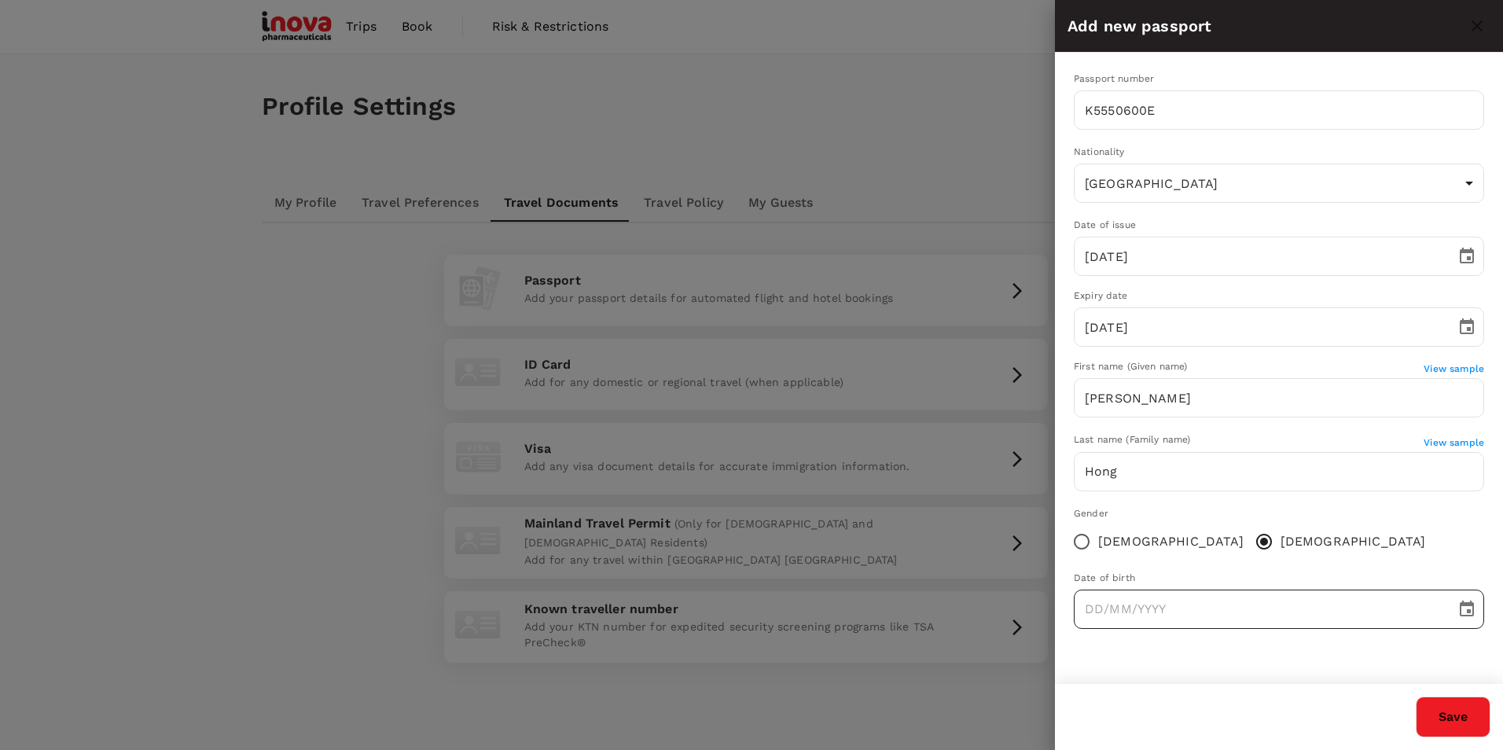
click at [1476, 609] on button "Choose date" at bounding box center [1466, 608] width 31 height 31
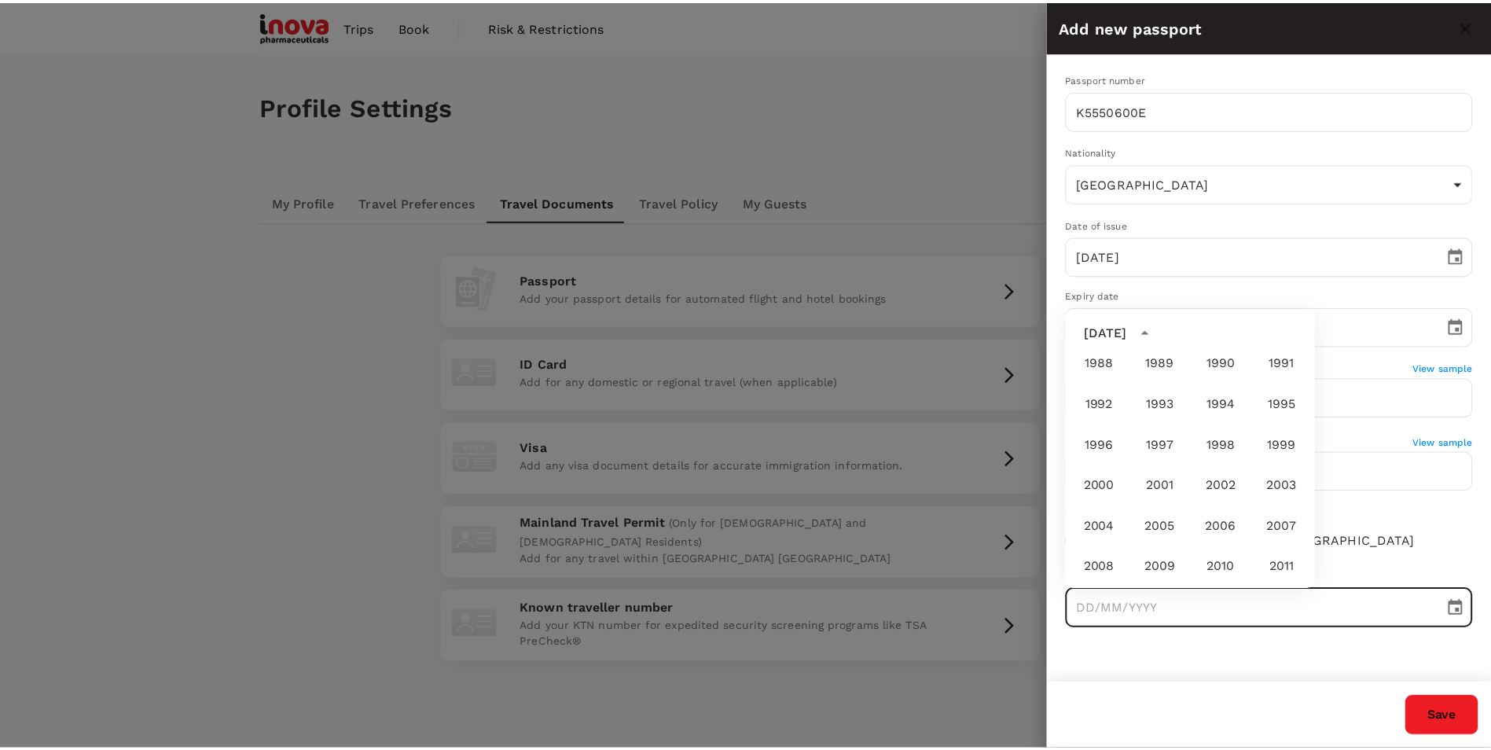
scroll to position [835, 0]
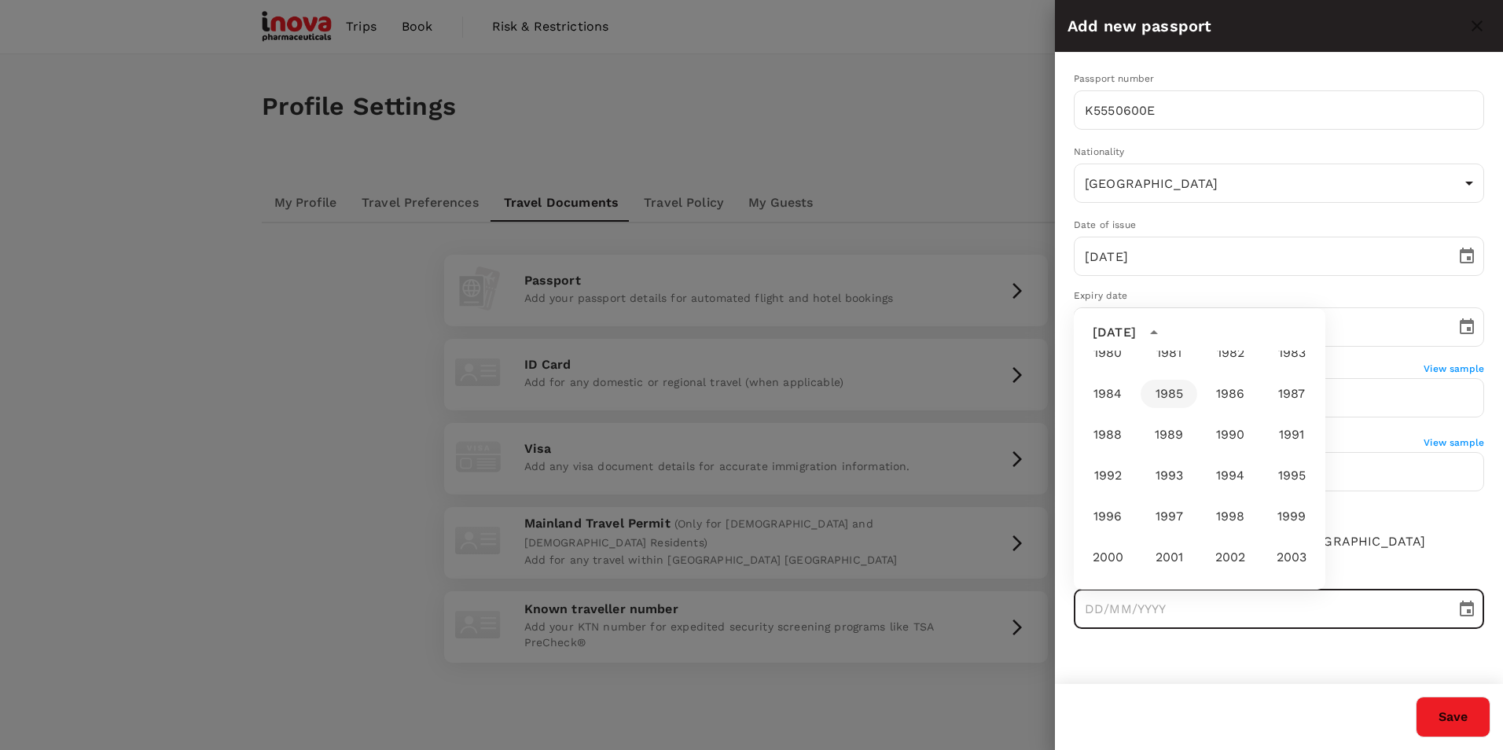
click at [1154, 393] on button "1985" at bounding box center [1168, 394] width 57 height 28
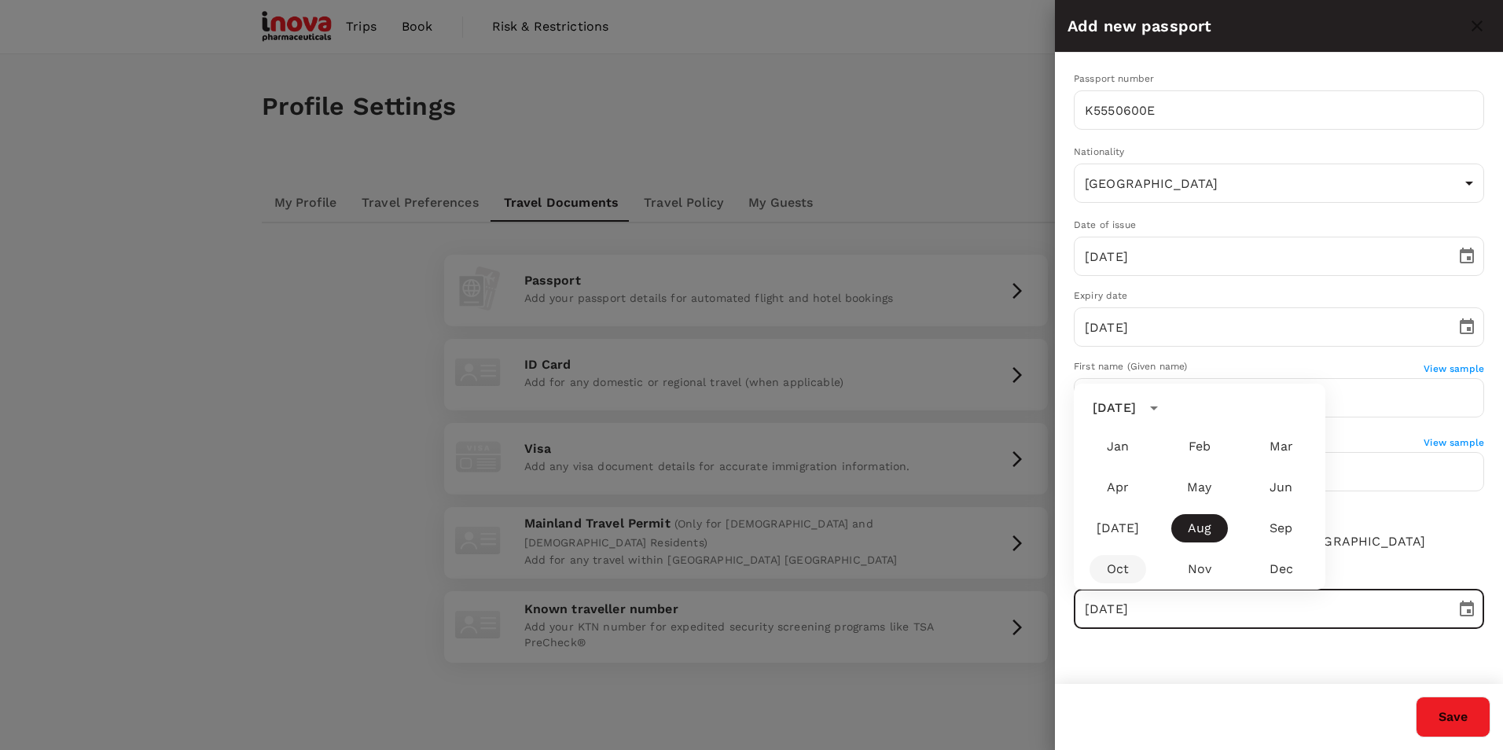
click at [1132, 570] on button "Oct" at bounding box center [1117, 569] width 57 height 28
click at [1233, 446] on button "10" at bounding box center [1230, 446] width 28 height 28
type input "[DATE]"
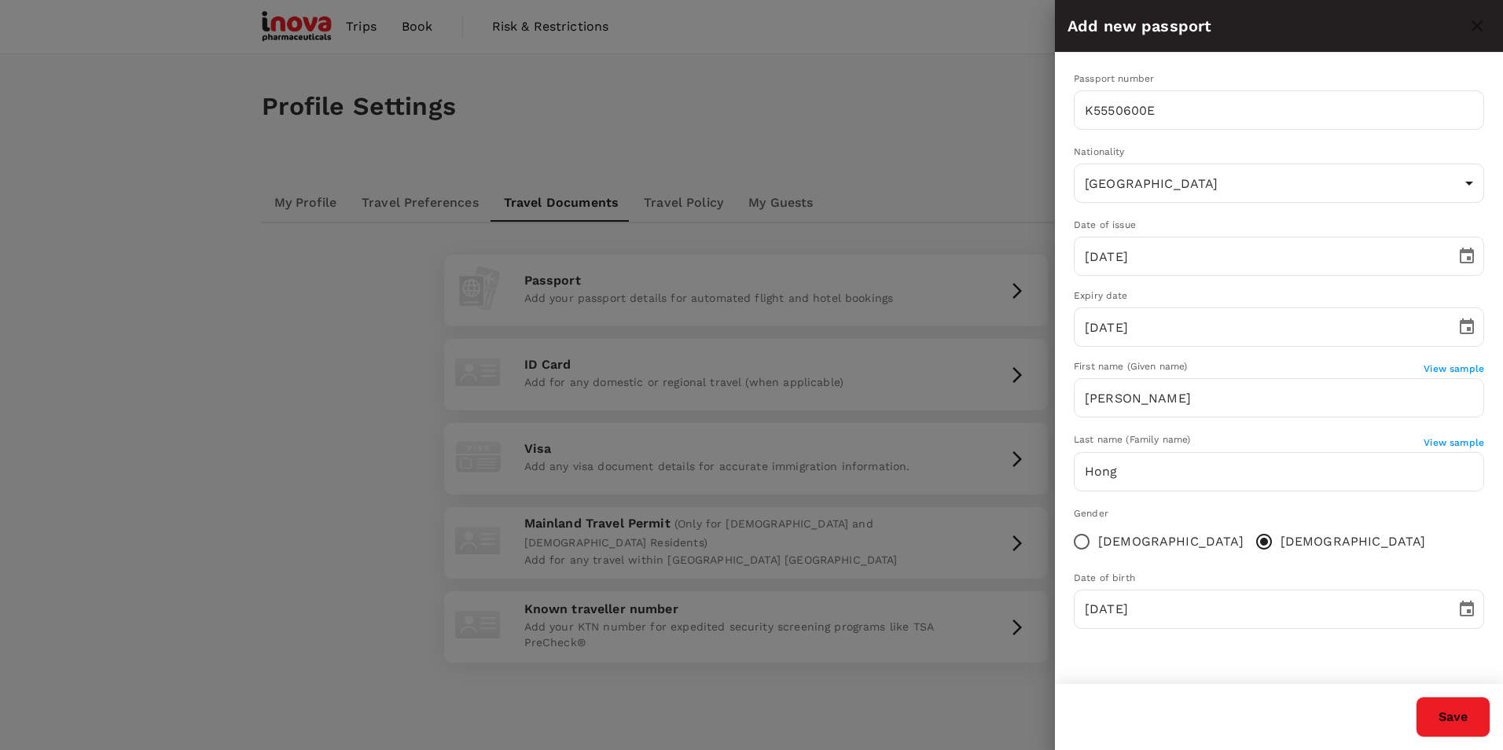
click at [1458, 706] on button "Save" at bounding box center [1452, 716] width 75 height 41
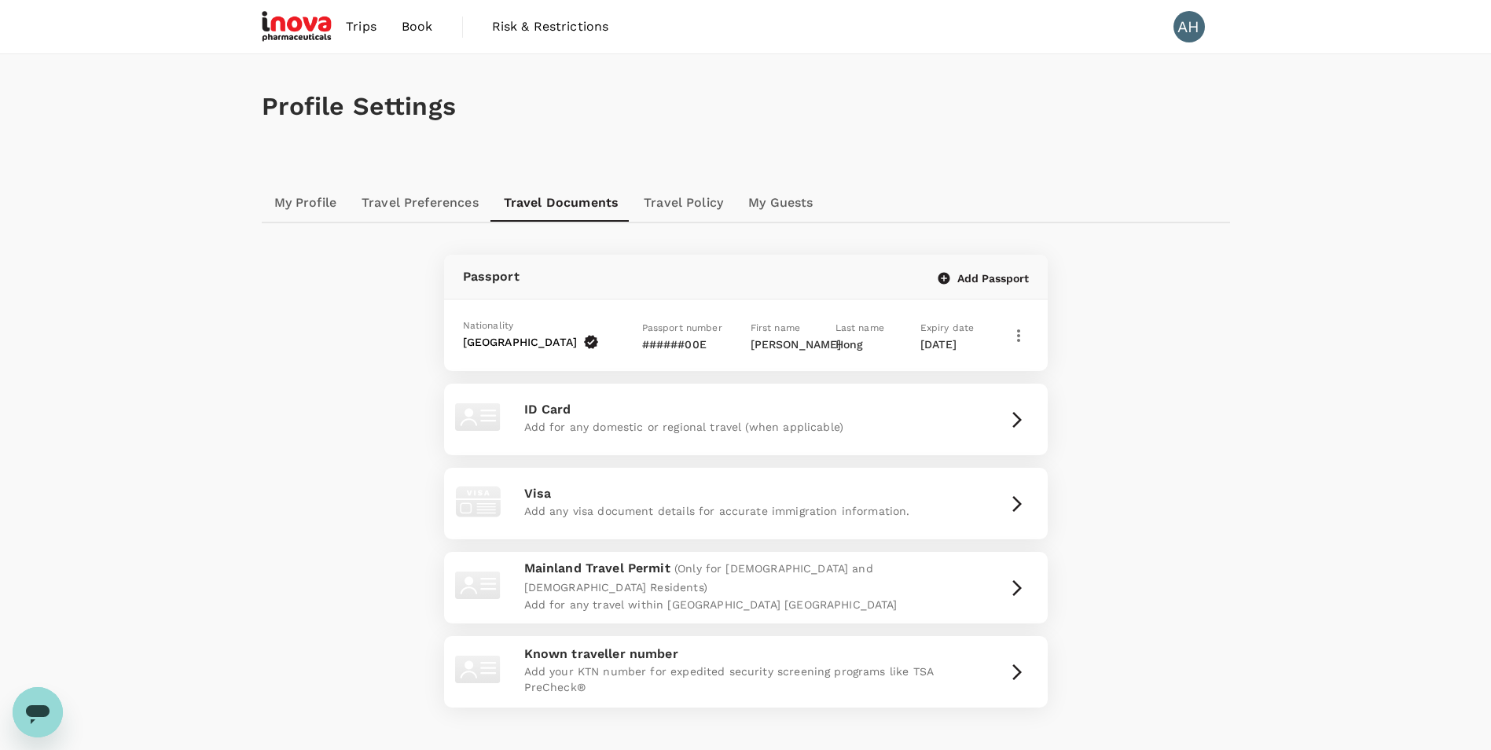
click at [1018, 344] on icon "button" at bounding box center [1018, 335] width 19 height 19
click at [974, 468] on span "Set as primary" at bounding box center [960, 460] width 90 height 19
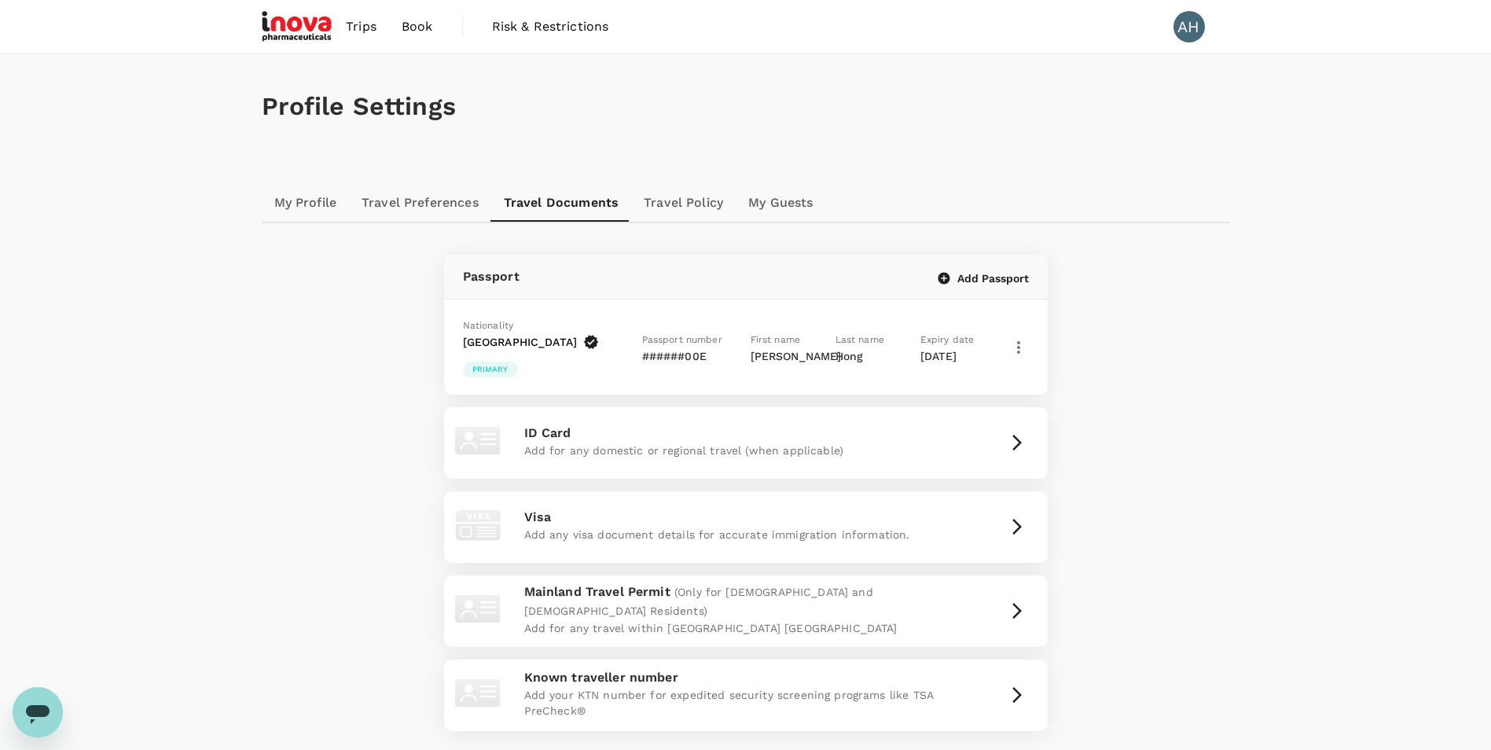
click at [370, 31] on span "Trips" at bounding box center [361, 26] width 31 height 19
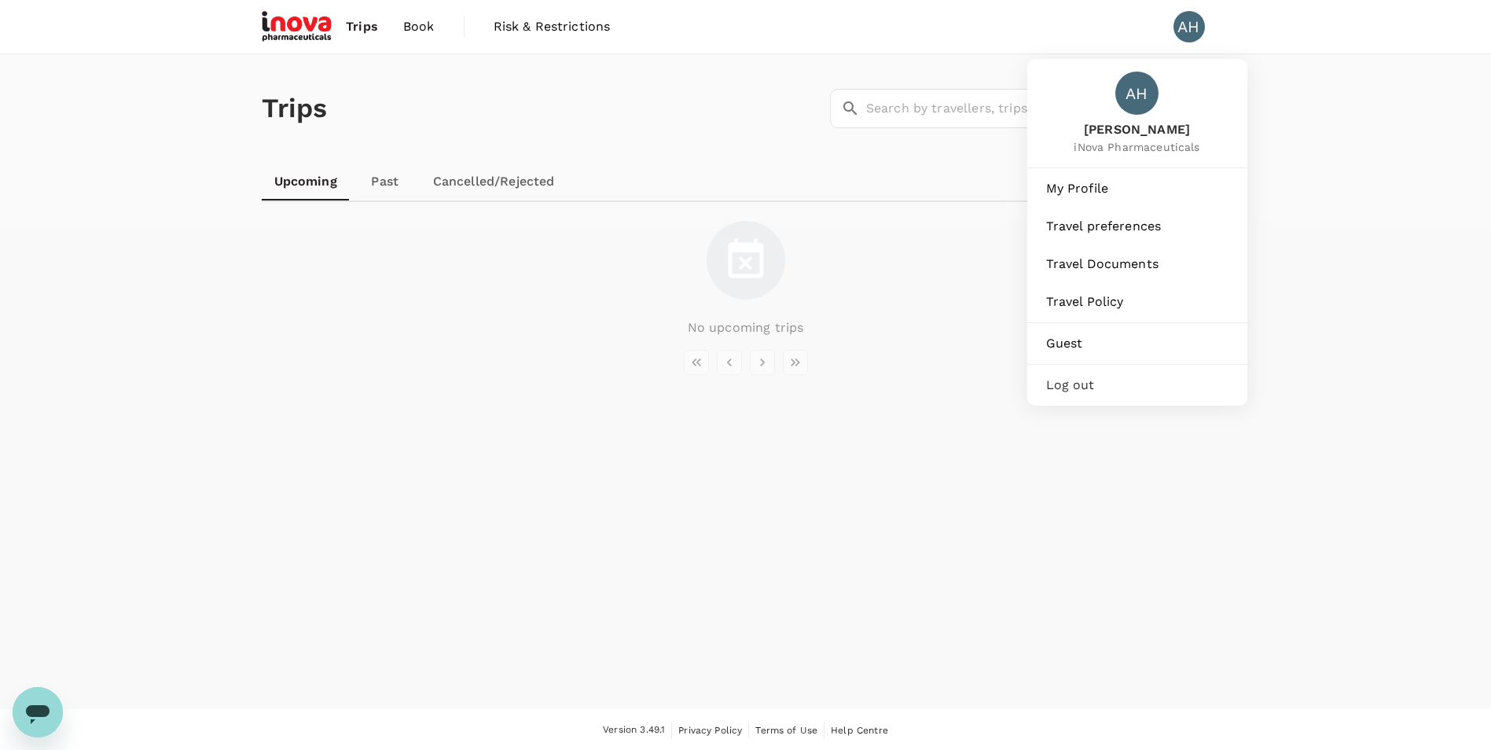
click at [1187, 20] on div "AH" at bounding box center [1188, 26] width 31 height 31
click at [1183, 20] on div "AH" at bounding box center [1188, 26] width 31 height 31
click at [318, 31] on img at bounding box center [298, 26] width 72 height 35
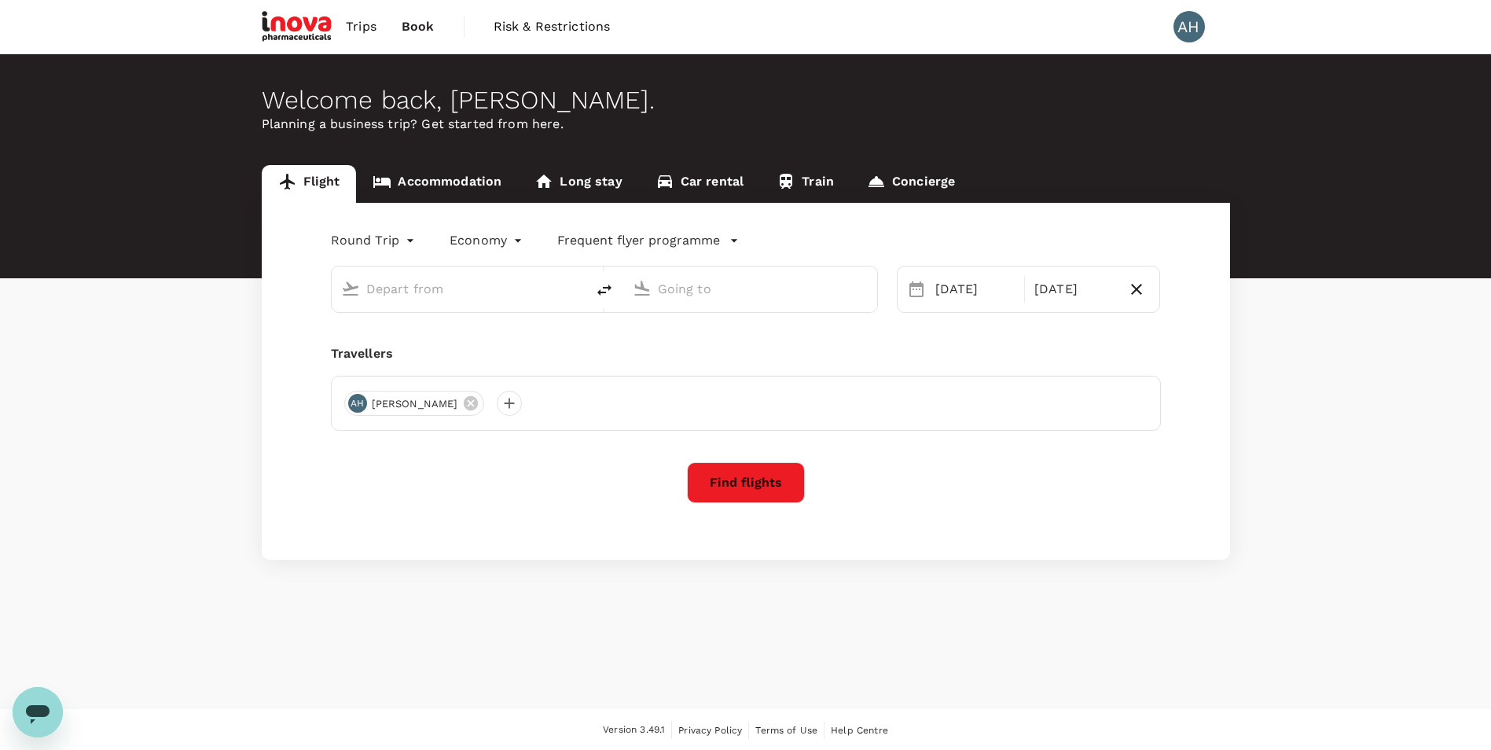
type input "Singapore Changi (SIN)"
type input "Bangkok, Thailand (any)"
type input "Singapore Changi (SIN)"
type input "Bangkok, Thailand (any)"
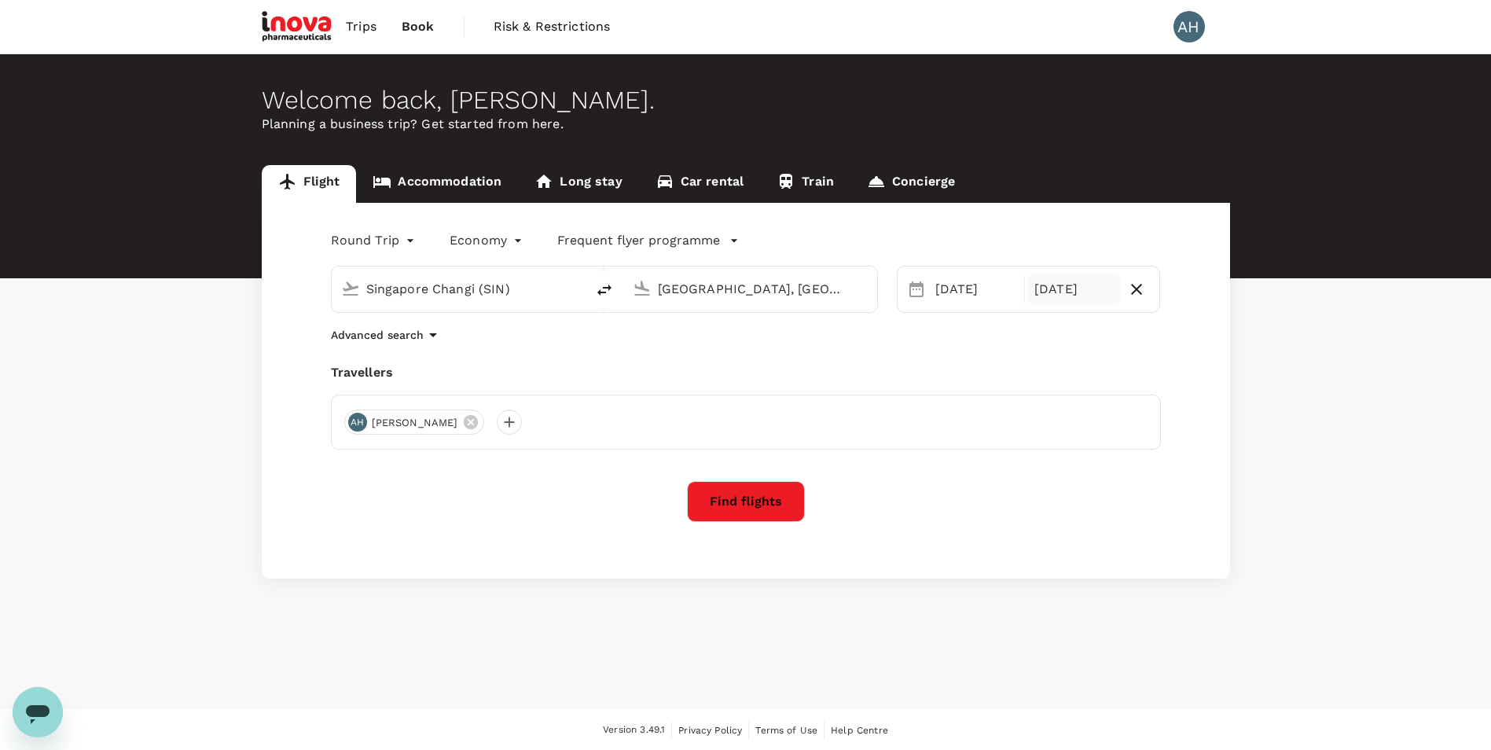
click at [1083, 286] on div "19 Oct" at bounding box center [1074, 288] width 92 height 31
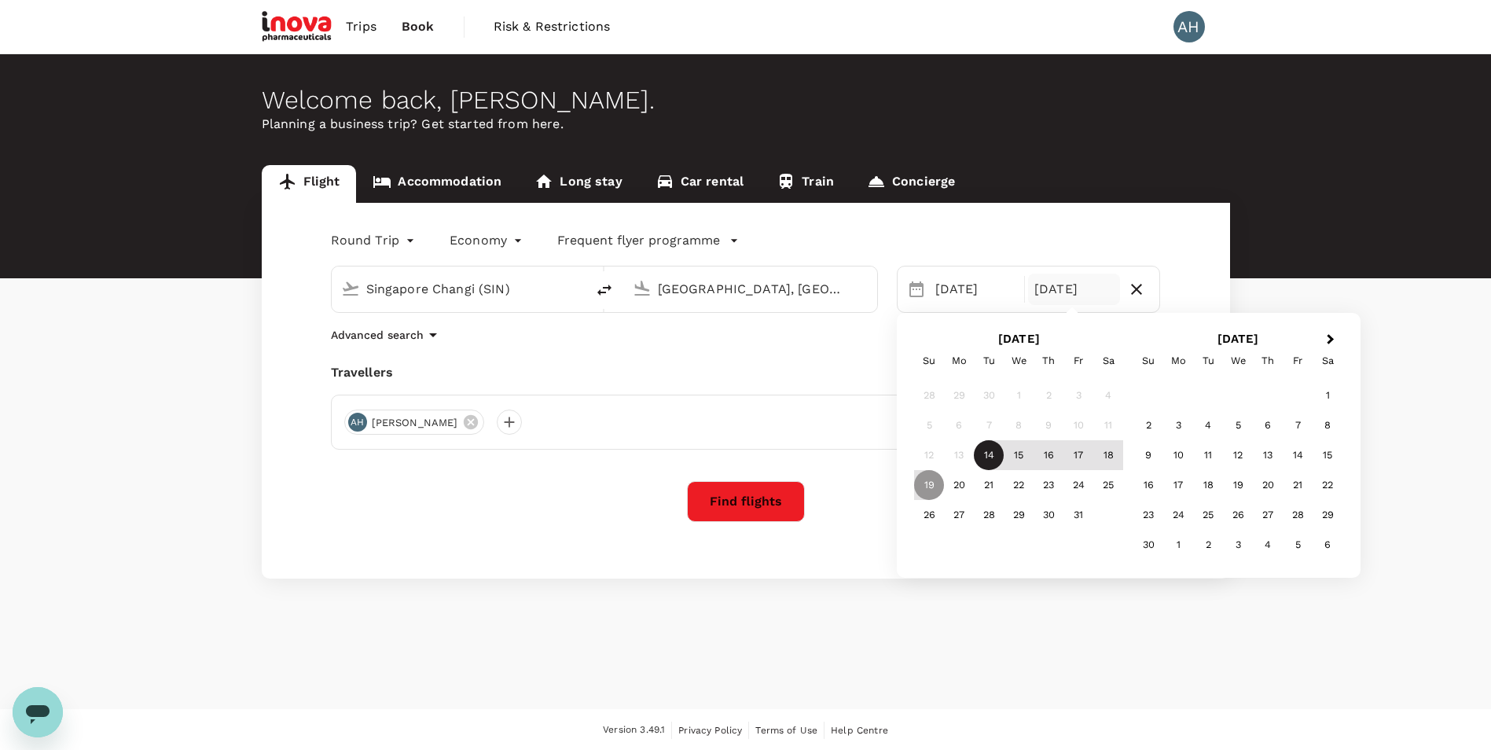
click at [985, 454] on div "14" at bounding box center [989, 455] width 30 height 30
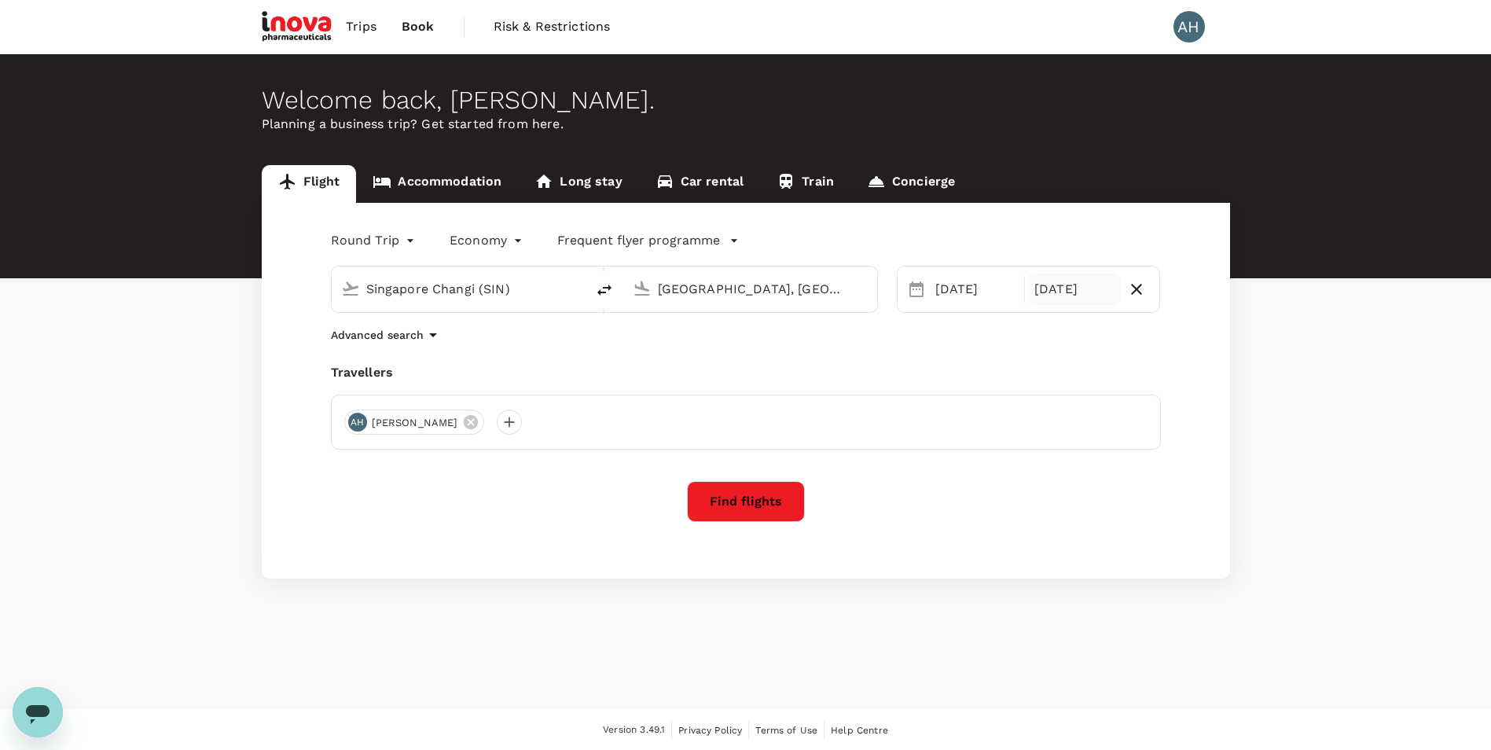
click at [1083, 298] on div "14 Oct" at bounding box center [1074, 288] width 92 height 31
click at [1108, 458] on div "18" at bounding box center [1108, 455] width 30 height 30
click at [767, 496] on button "Find flights" at bounding box center [746, 501] width 118 height 41
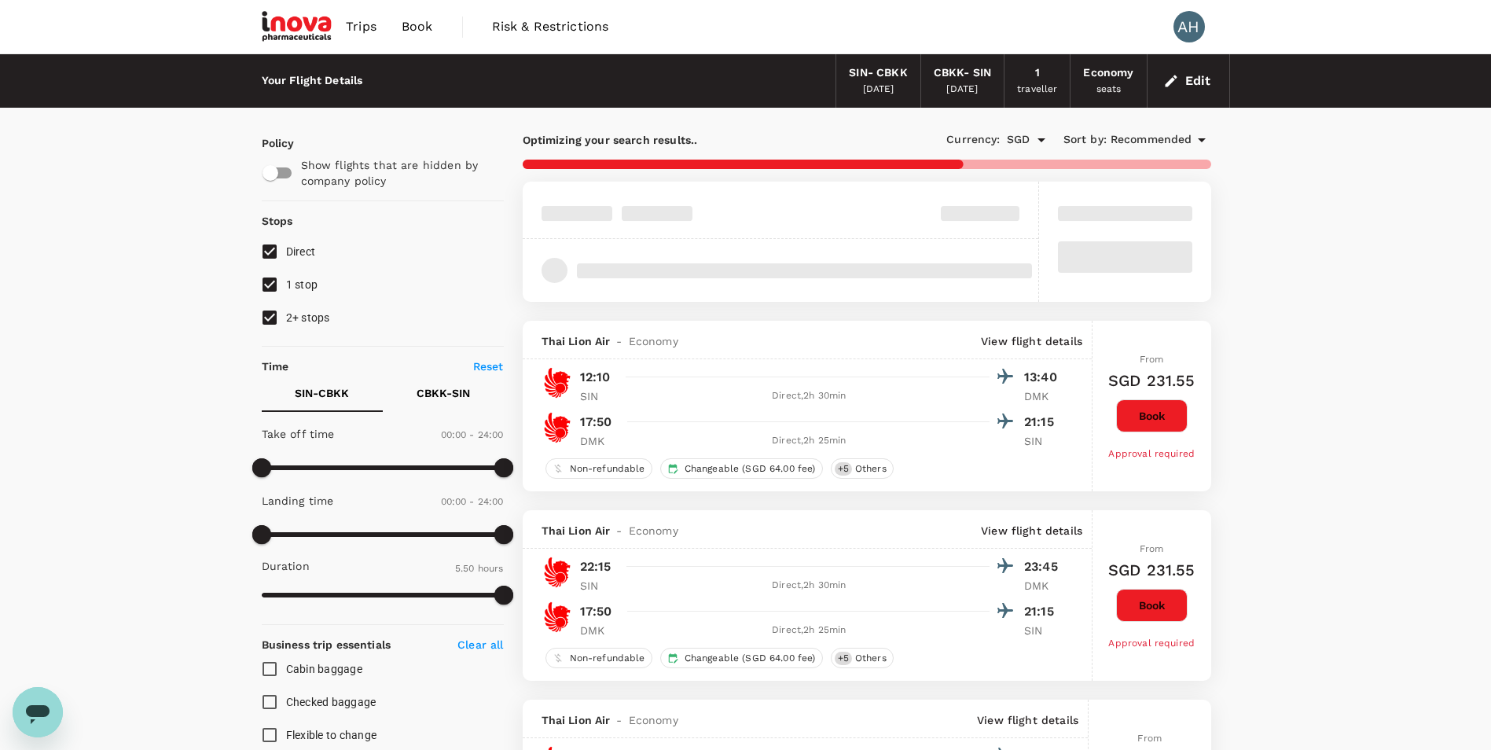
type input "840"
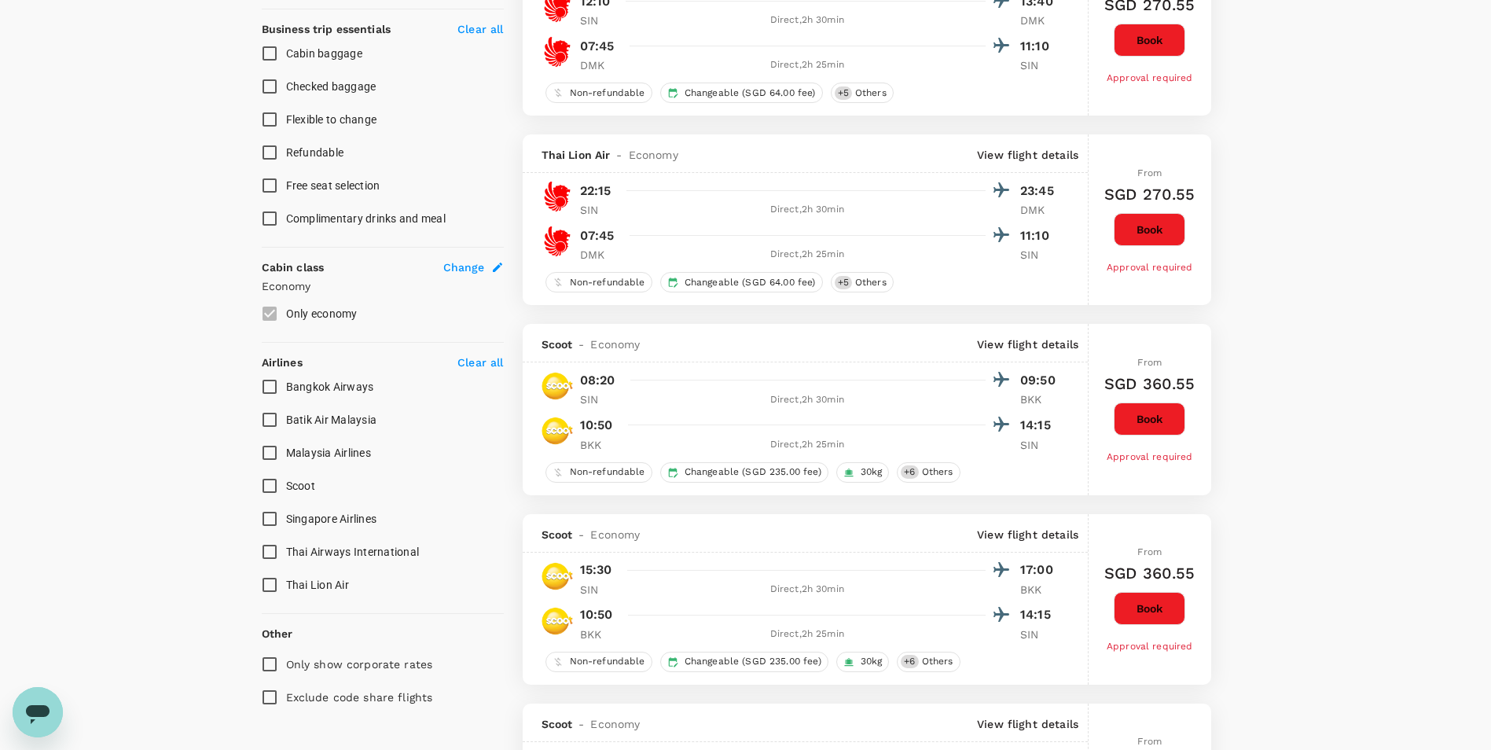
scroll to position [629, 0]
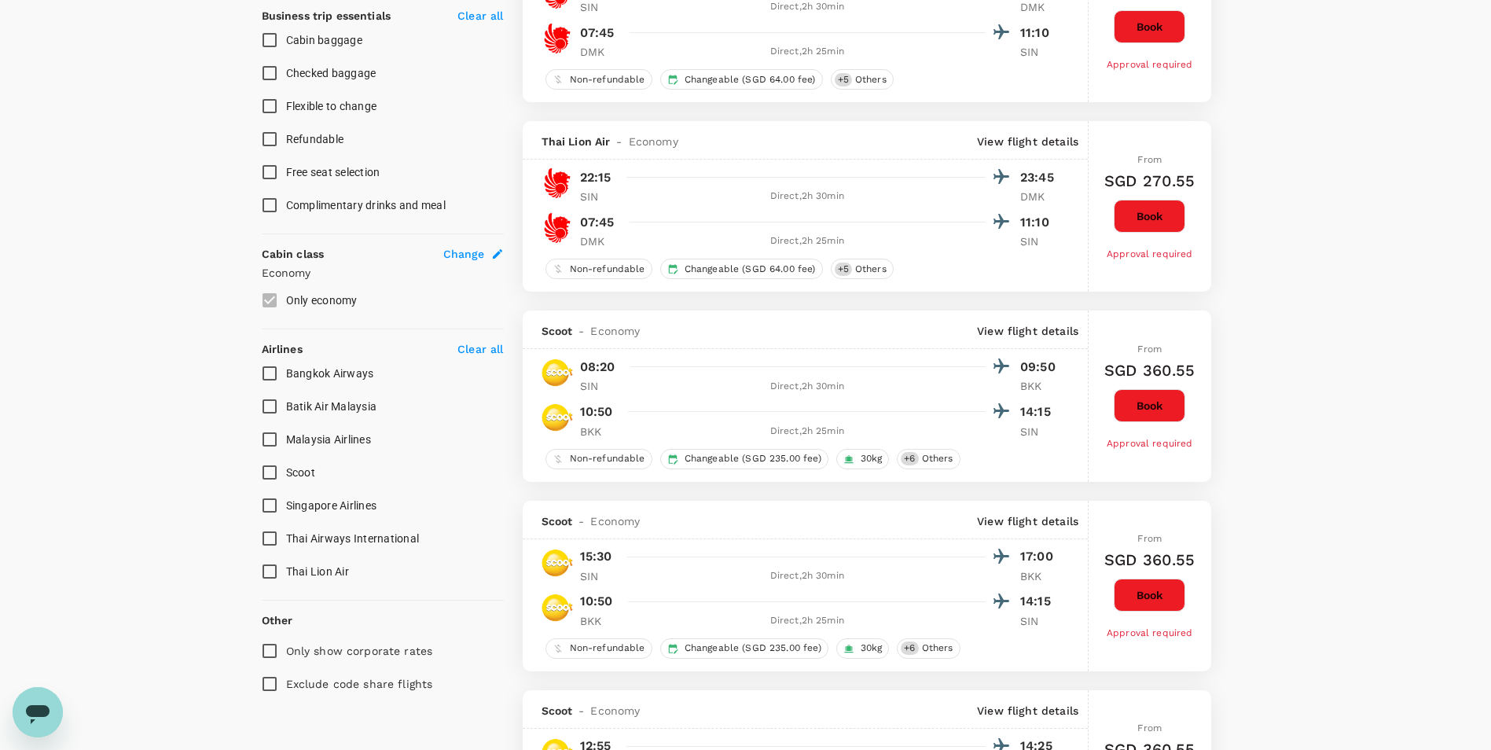
click at [273, 501] on input "Singapore Airlines" at bounding box center [269, 505] width 33 height 33
checkbox input "true"
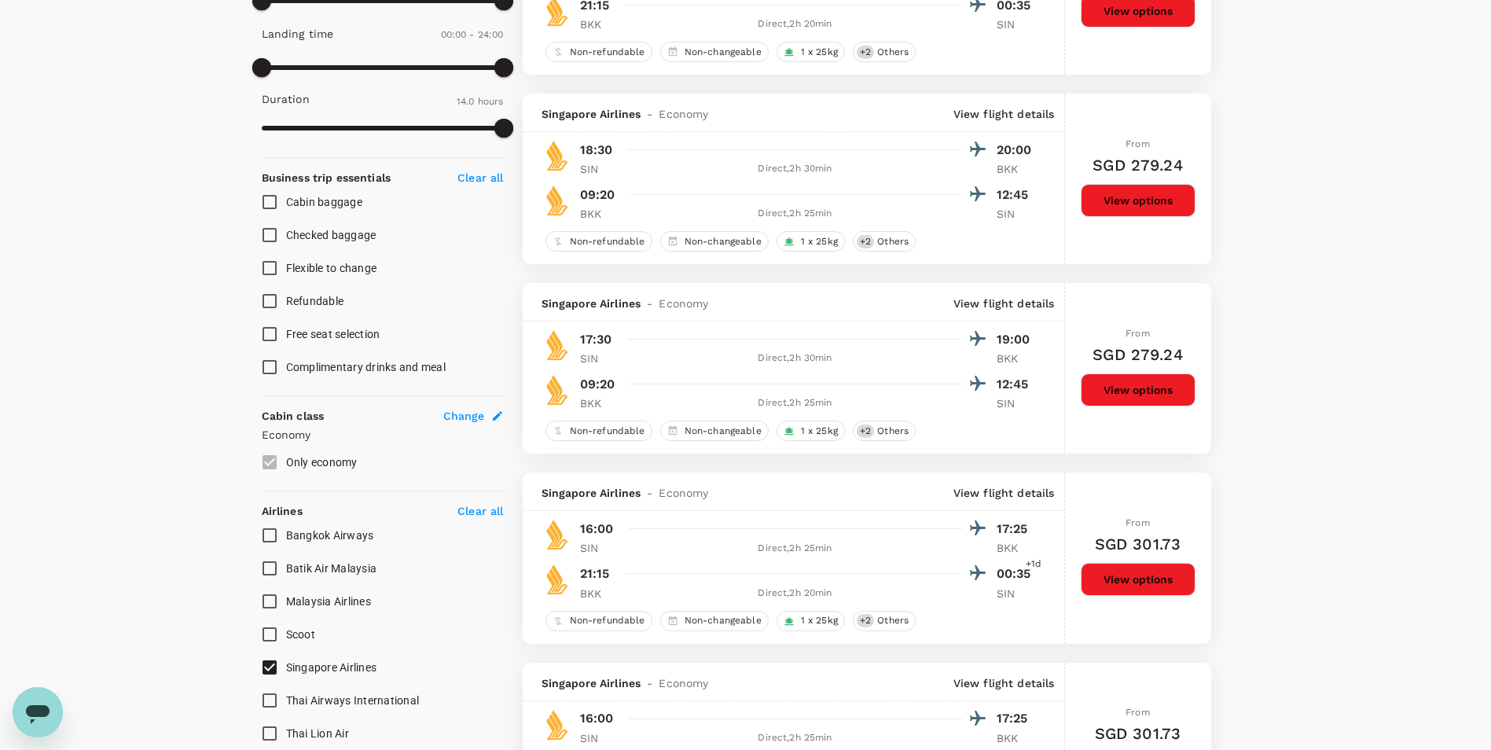
scroll to position [472, 0]
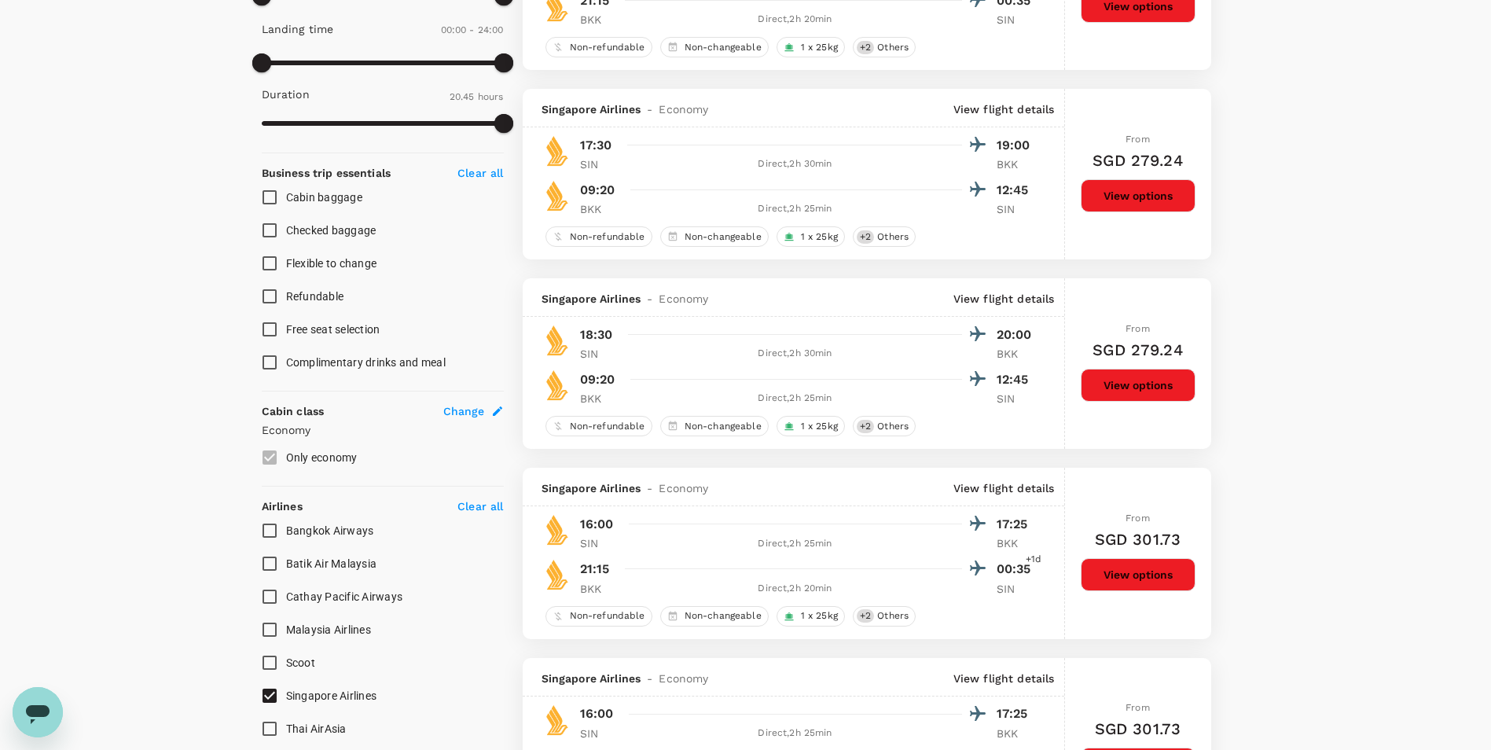
type input "1245"
checkbox input "false"
checkbox input "true"
drag, startPoint x: 260, startPoint y: 57, endPoint x: 418, endPoint y: 58, distance: 158.0
click at [418, 58] on span at bounding box center [417, 62] width 19 height 19
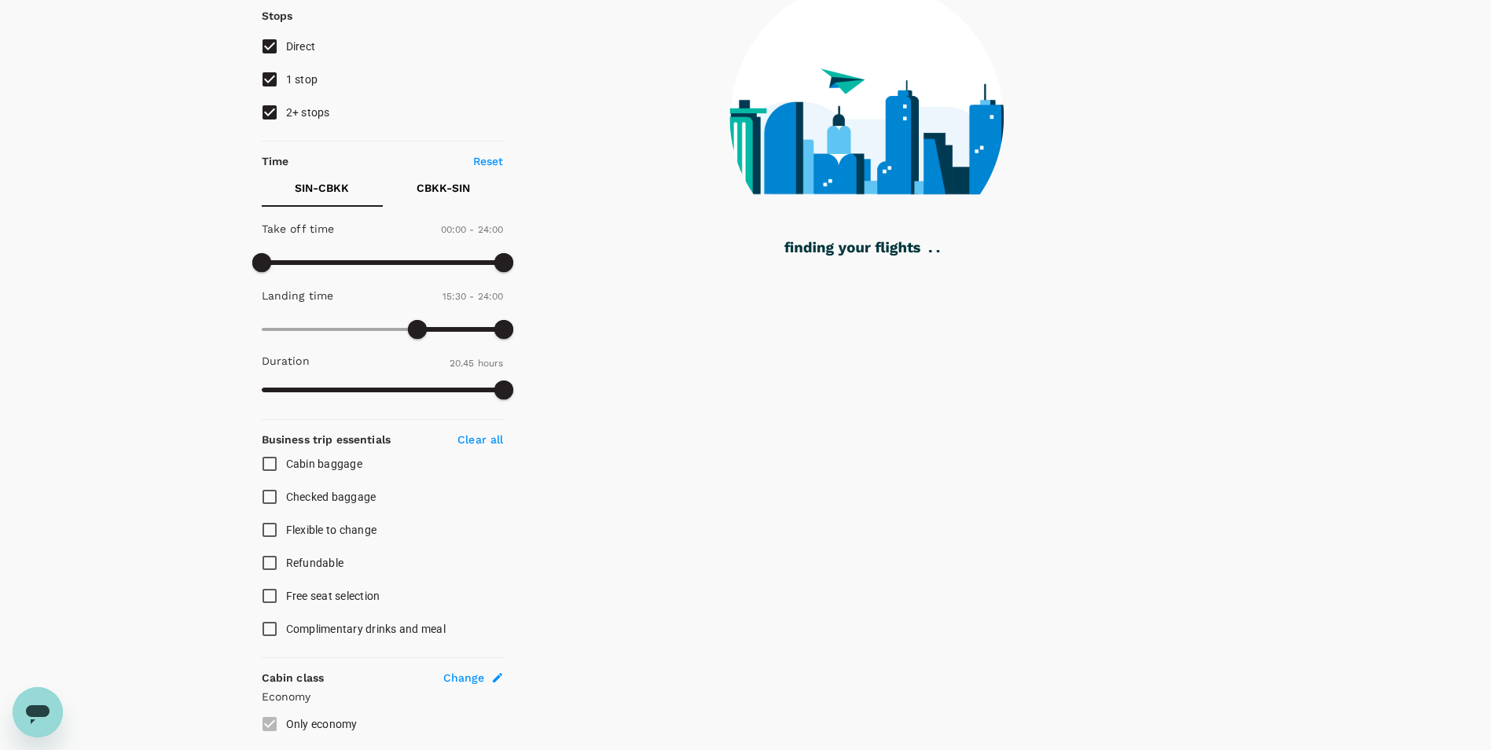
scroll to position [0, 0]
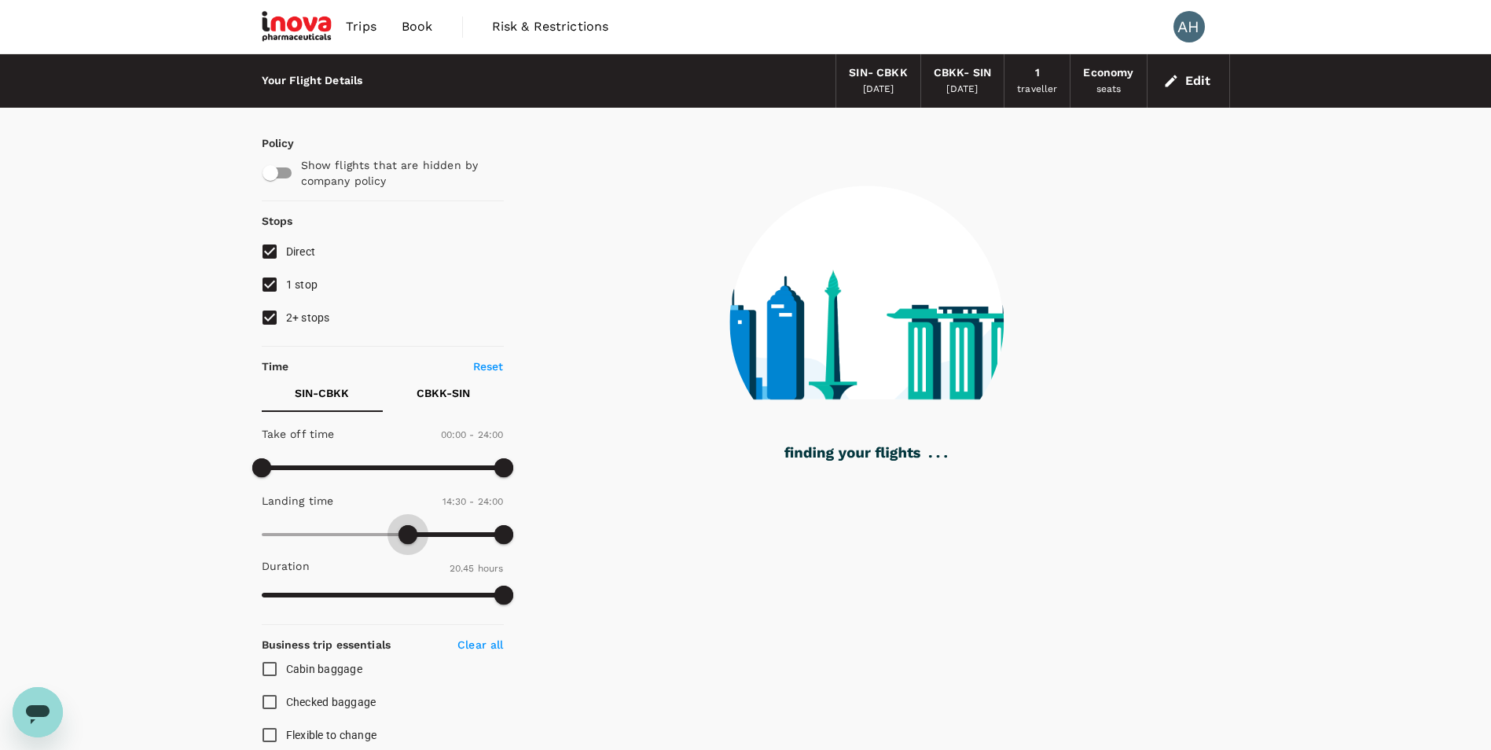
type input "0"
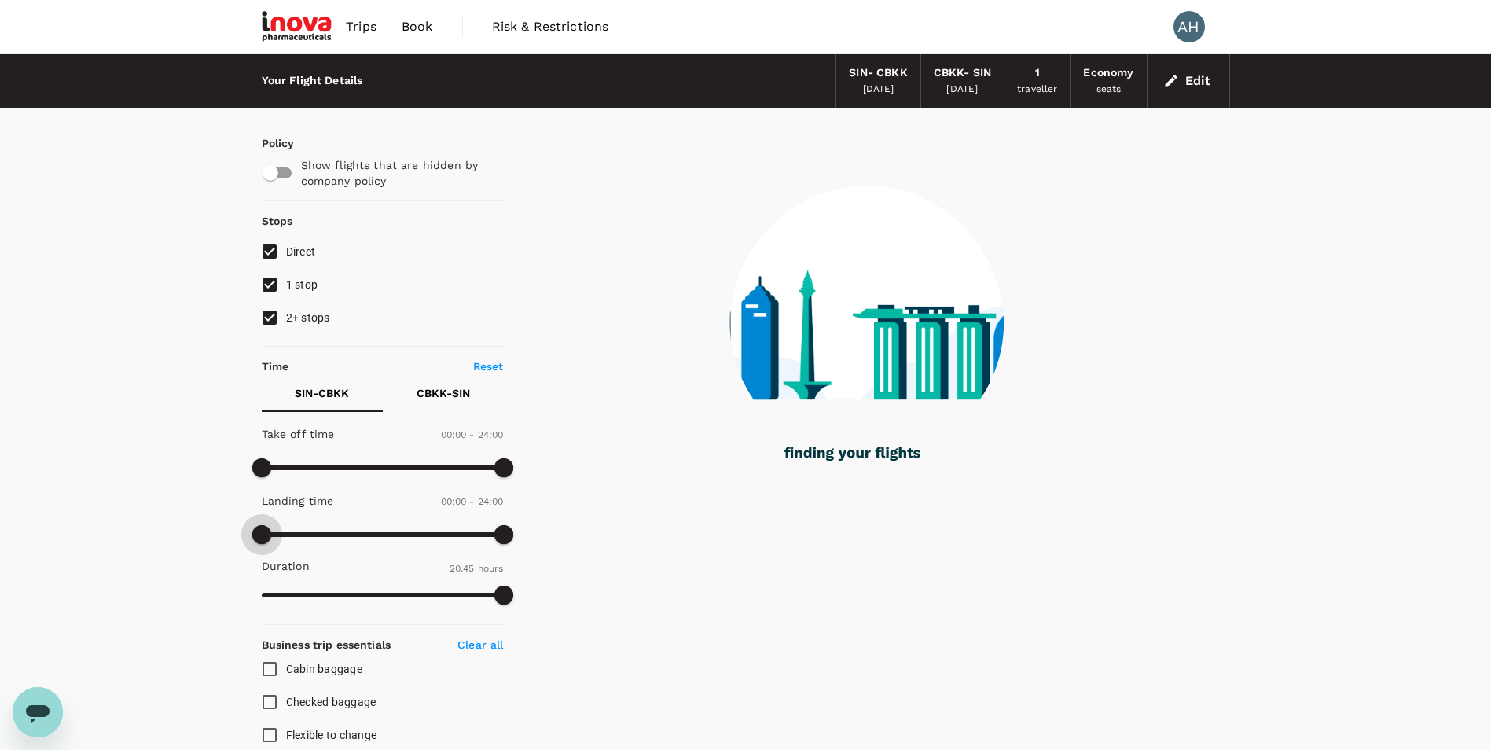
drag, startPoint x: 411, startPoint y: 542, endPoint x: 226, endPoint y: 538, distance: 184.7
click at [226, 538] on div "Your Flight Details SIN - CBKK 14 Oct 2025 CBKK - SIN 18 Oct 2025 1 traveller E…" at bounding box center [745, 737] width 1491 height 1366
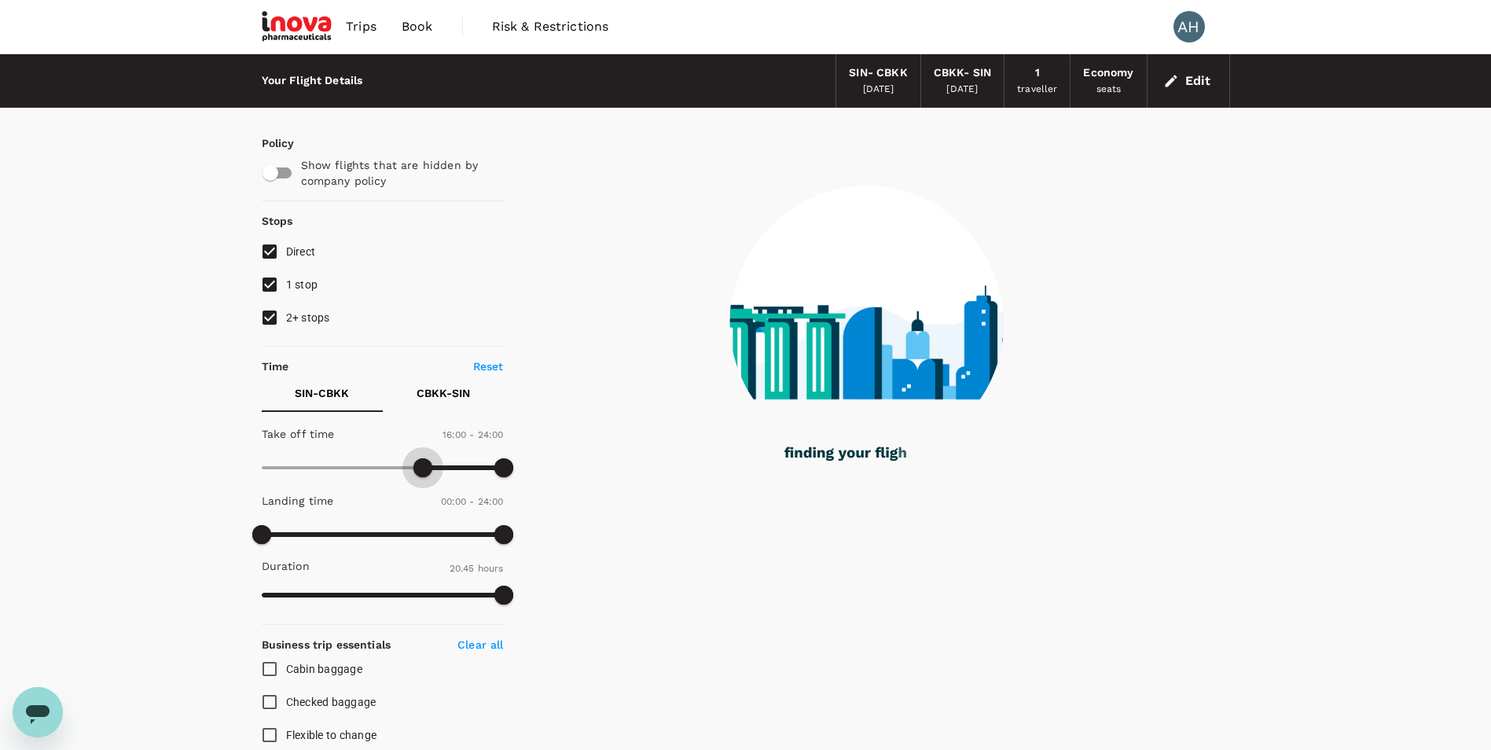
type input "930"
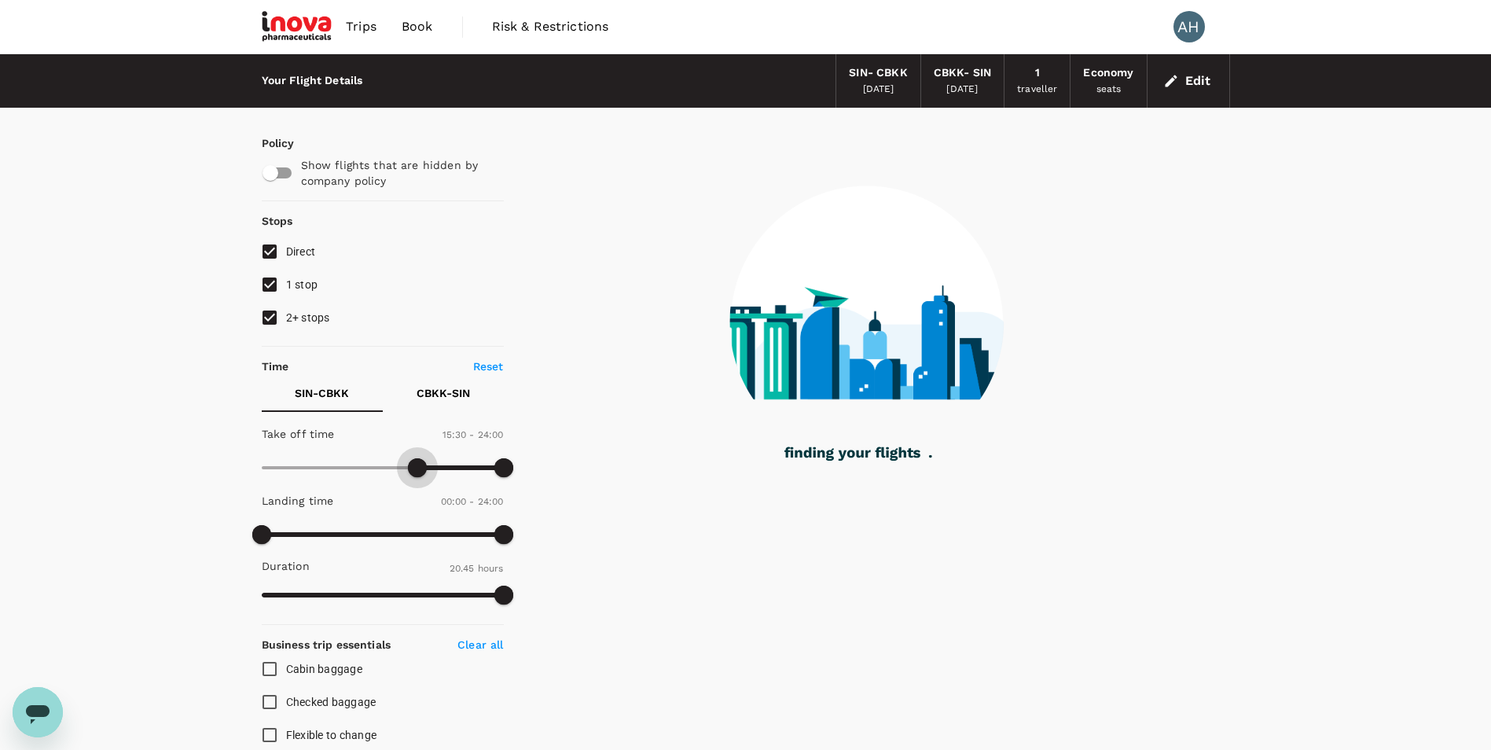
drag, startPoint x: 257, startPoint y: 467, endPoint x: 416, endPoint y: 456, distance: 159.1
click at [416, 458] on span at bounding box center [417, 467] width 19 height 19
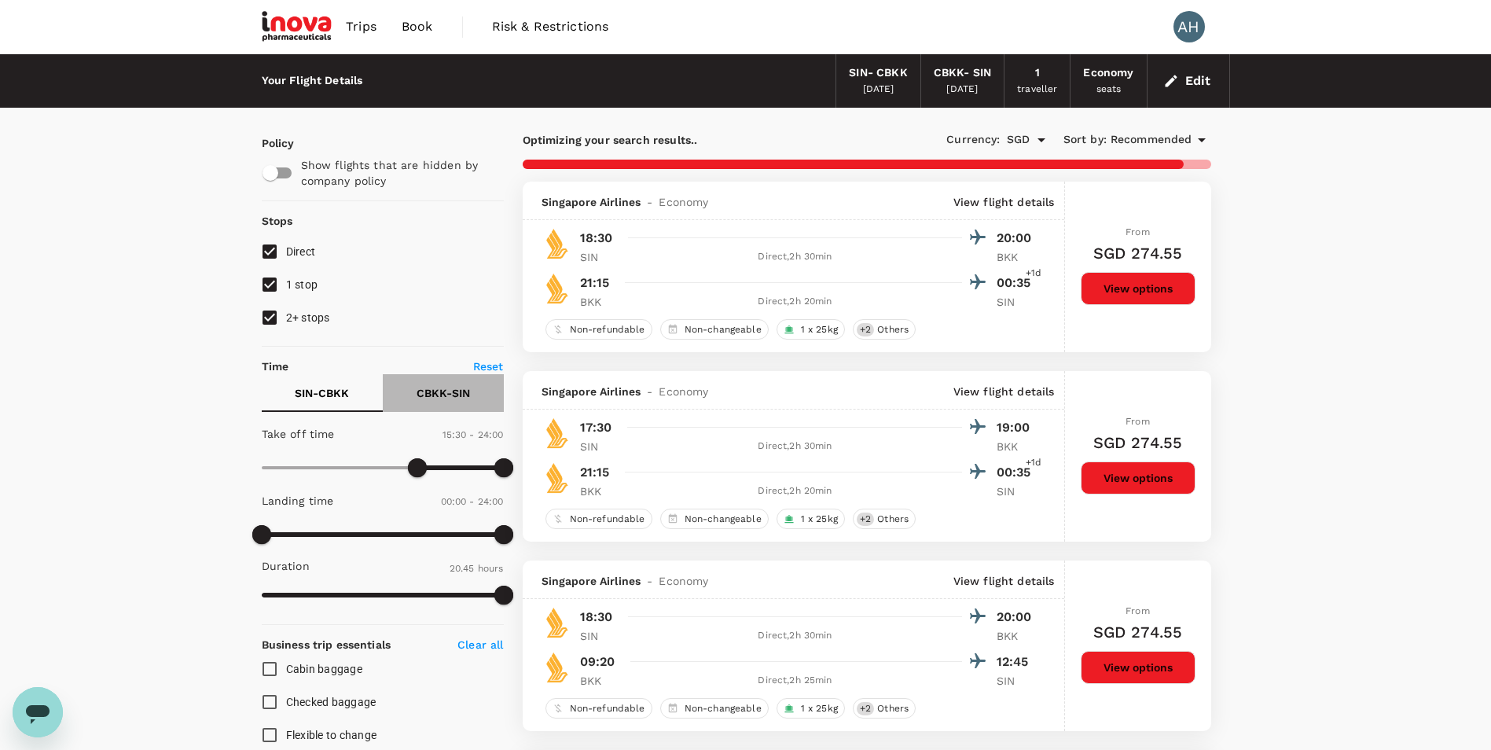
click at [451, 392] on p "CBKK - SIN" at bounding box center [443, 393] width 53 height 16
type input "1080"
drag, startPoint x: 275, startPoint y: 468, endPoint x: 442, endPoint y: 466, distance: 167.4
click at [442, 466] on span at bounding box center [443, 467] width 19 height 19
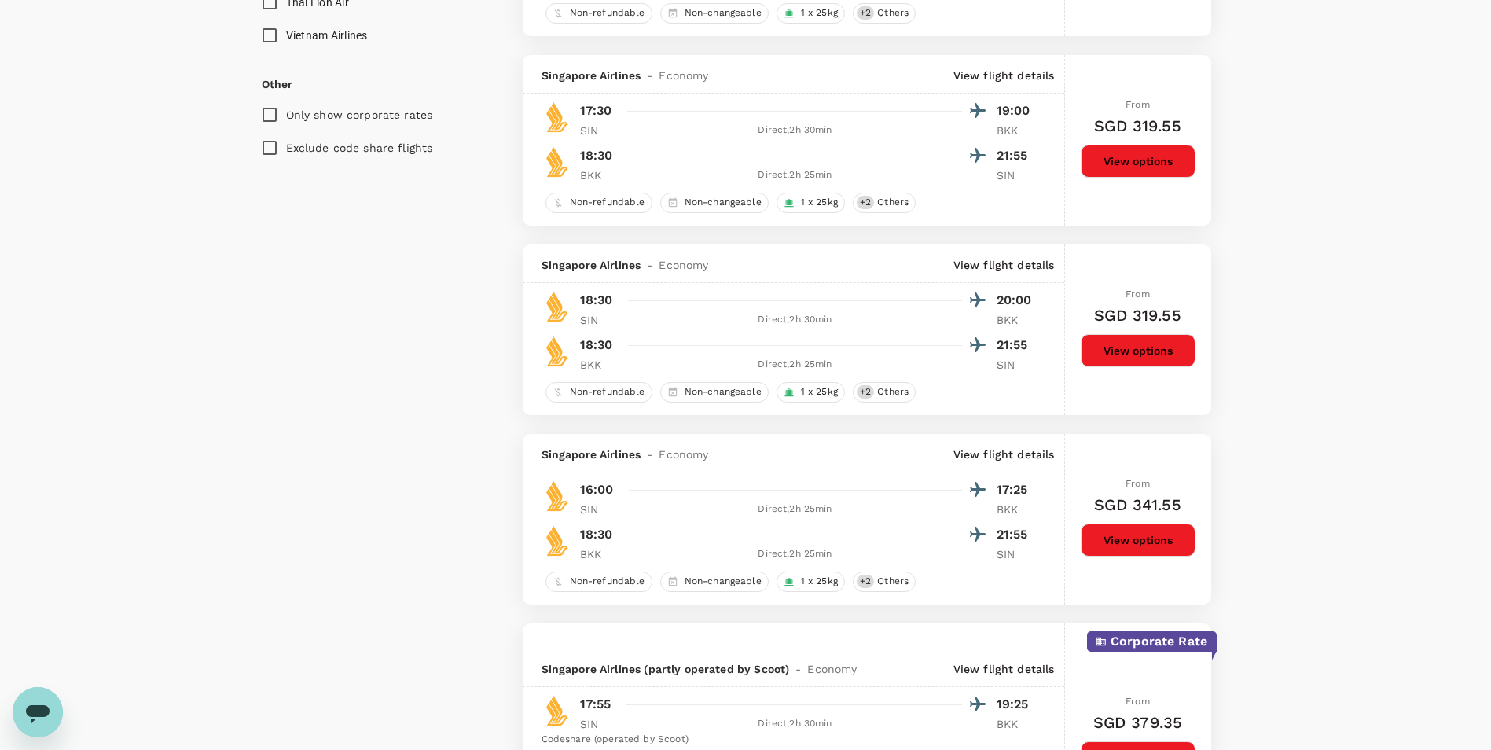
scroll to position [1336, 0]
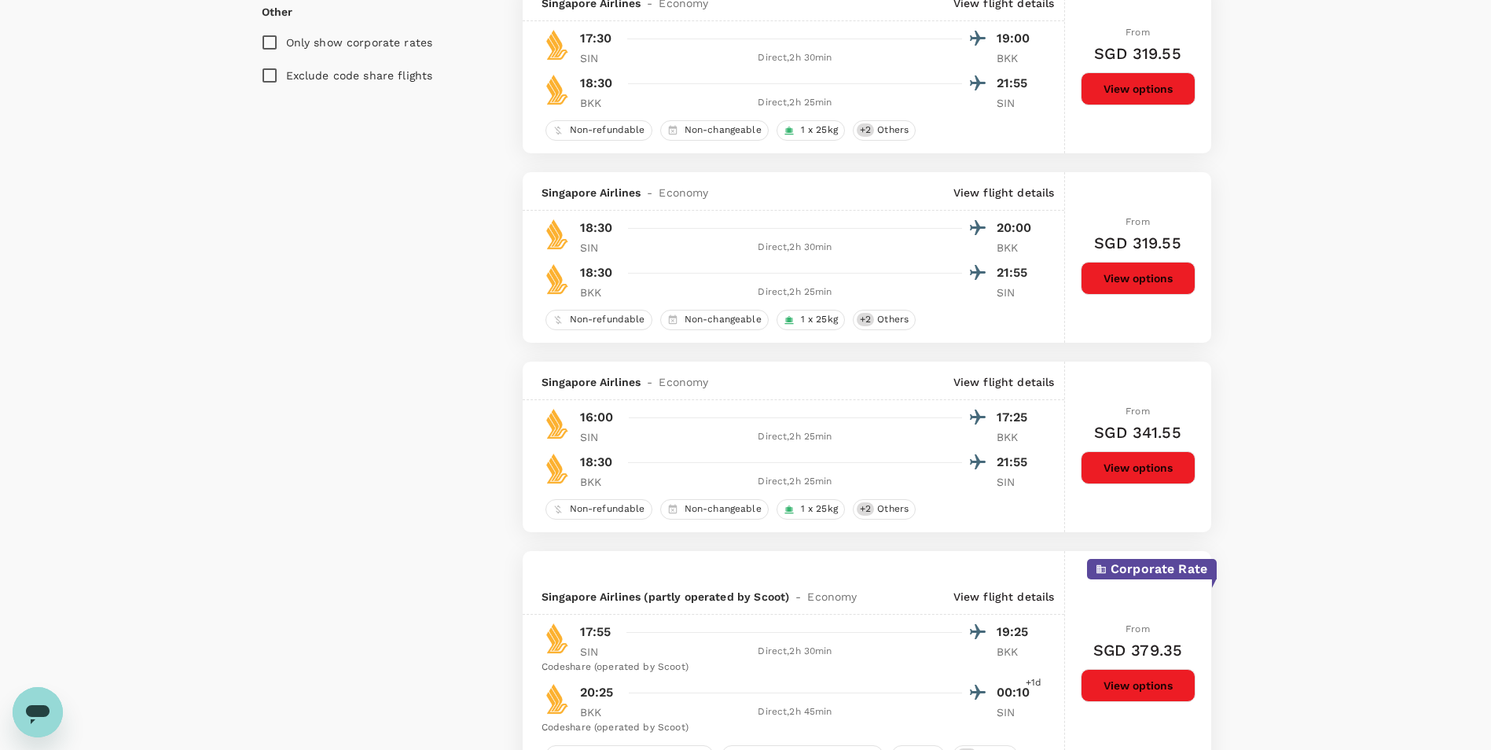
click at [1129, 474] on button "View options" at bounding box center [1138, 467] width 115 height 33
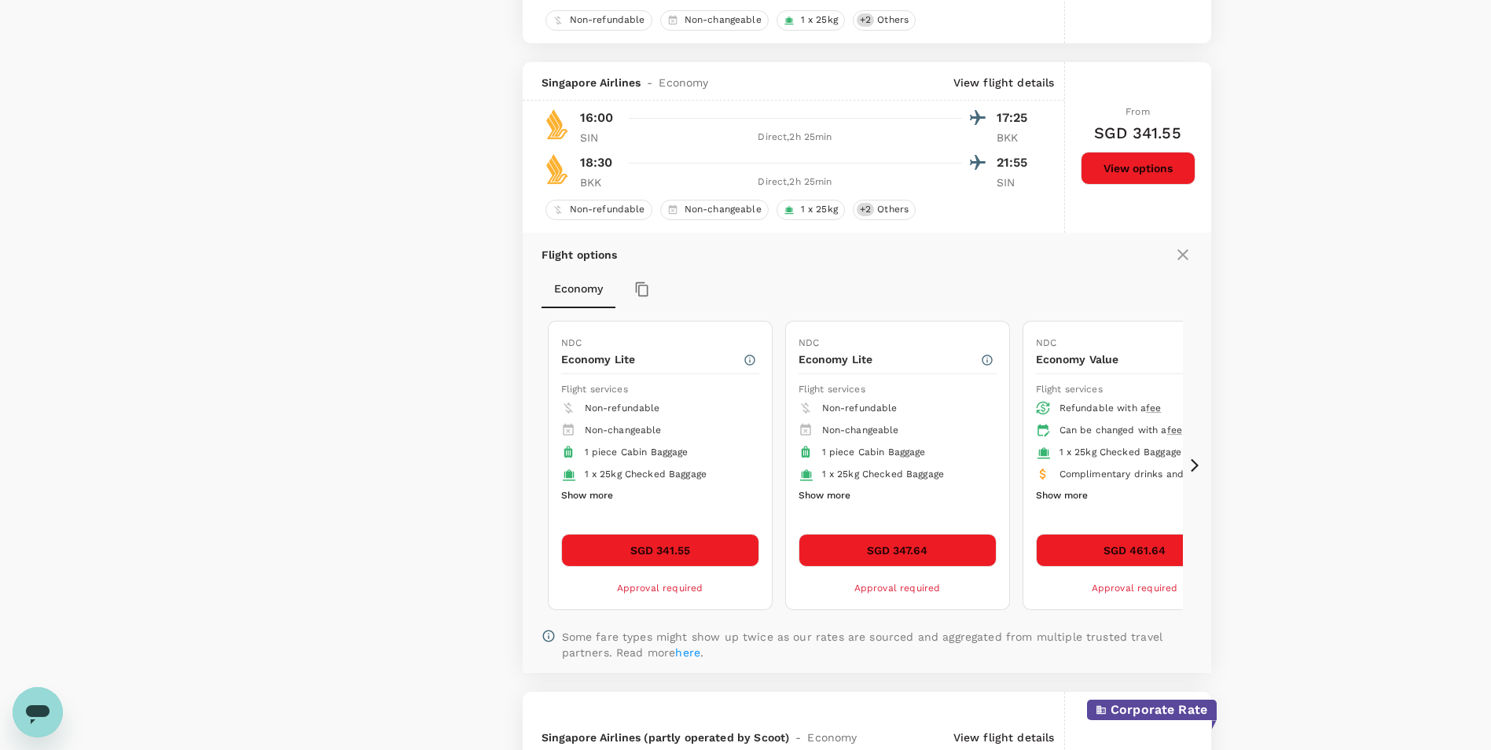
scroll to position [1619, 0]
click at [1196, 470] on icon at bounding box center [1195, 466] width 16 height 16
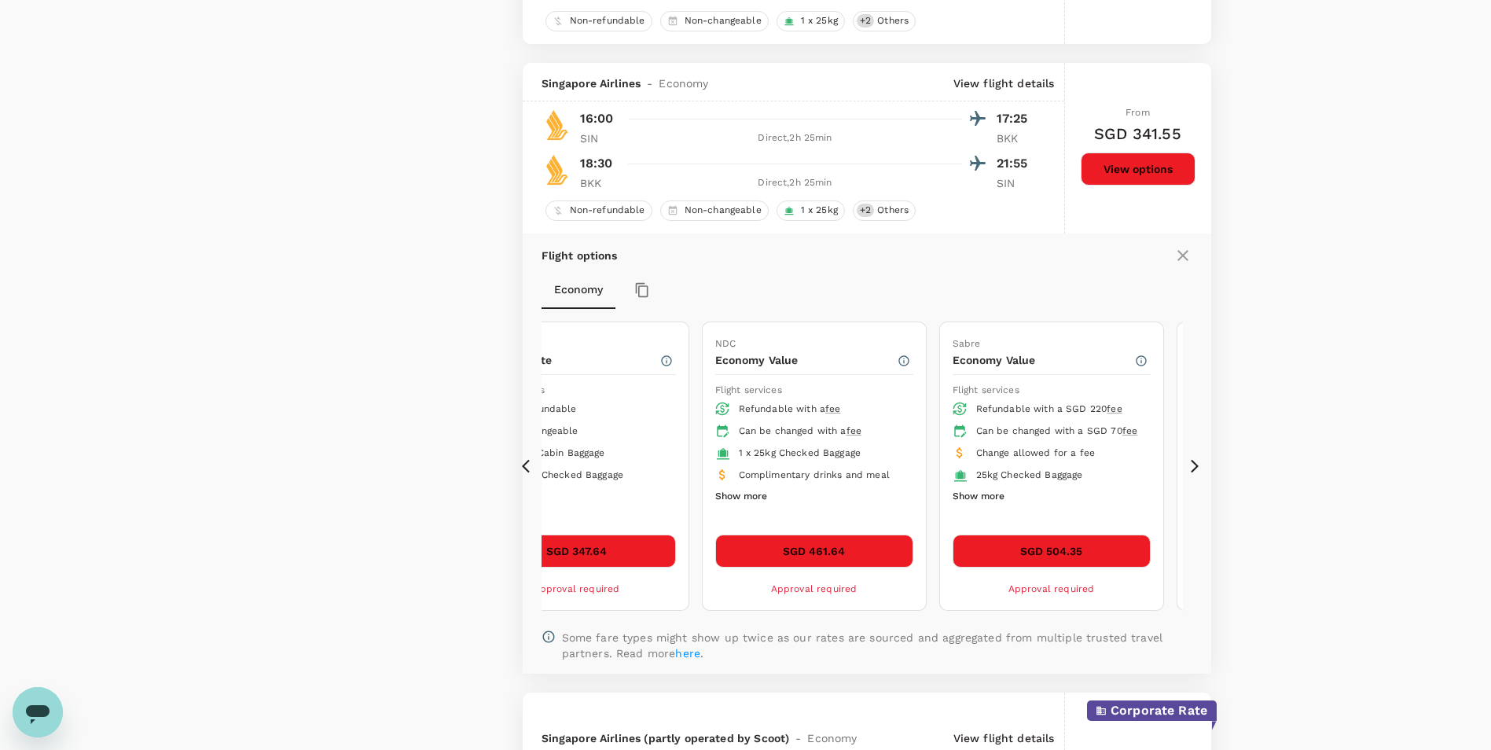
click at [525, 457] on div "Flight options Economy NDC Economy Lite Flight services Non-refundable Non-chan…" at bounding box center [867, 453] width 688 height 441
click at [523, 465] on icon at bounding box center [530, 466] width 16 height 16
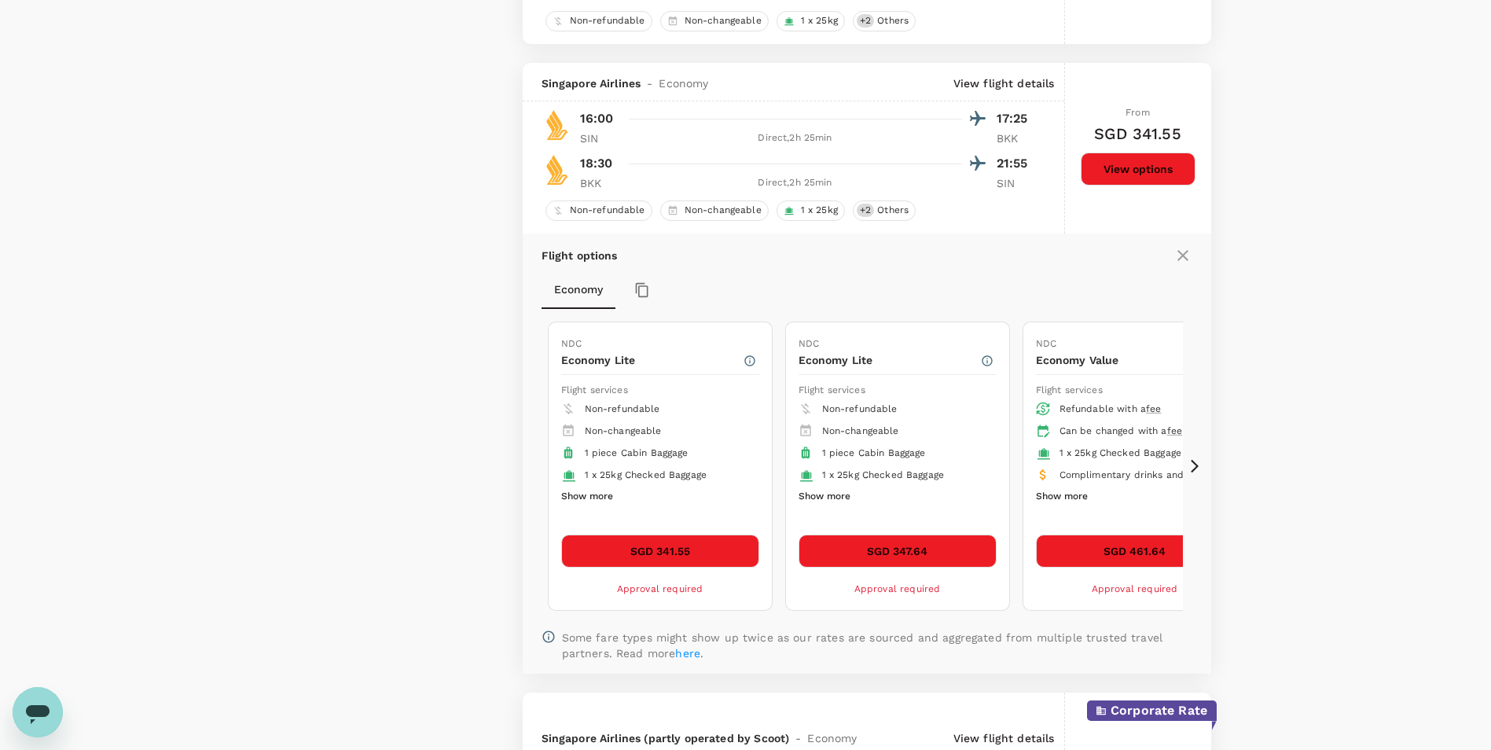
click at [1194, 465] on icon at bounding box center [1195, 466] width 16 height 16
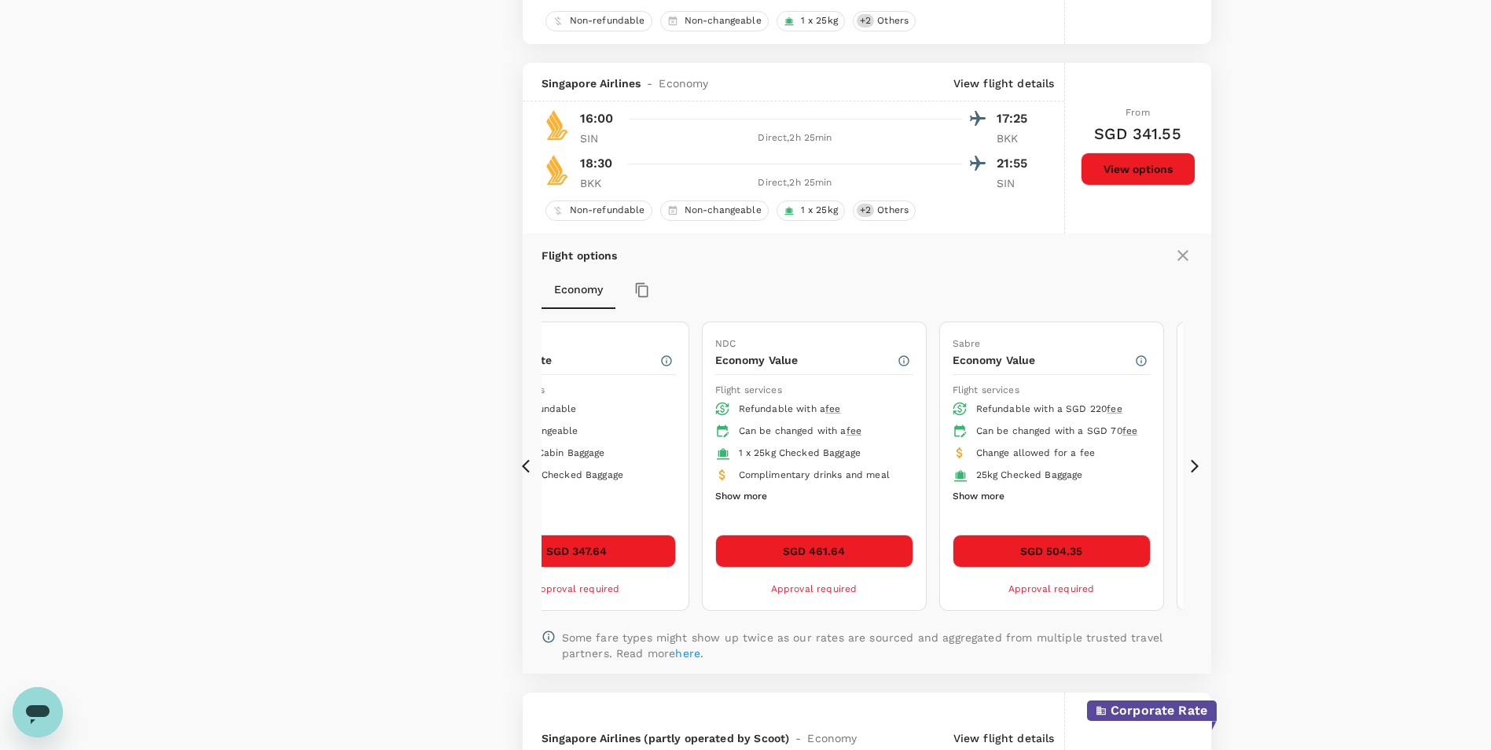
click at [746, 497] on button "Show more" at bounding box center [741, 496] width 52 height 20
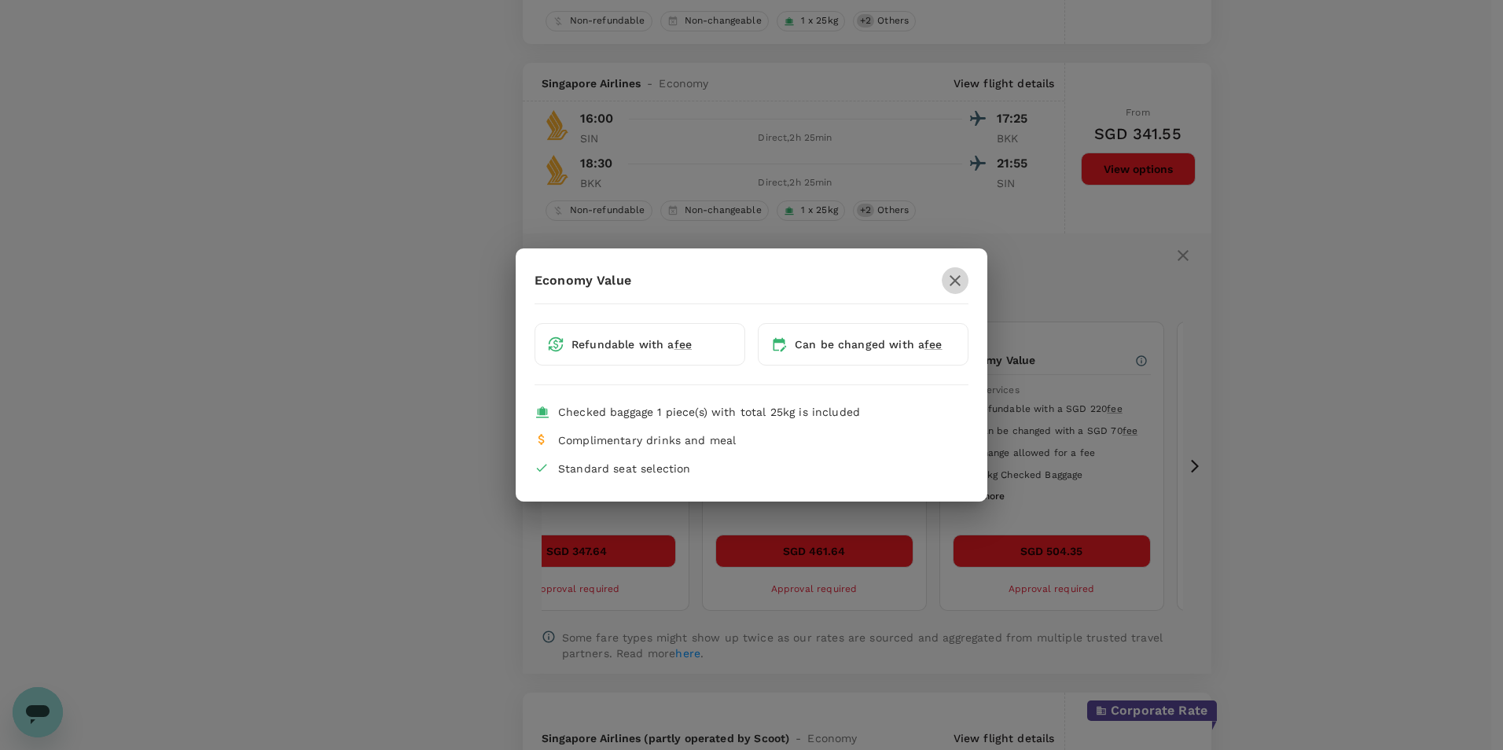
click at [961, 279] on icon "button" at bounding box center [954, 280] width 19 height 19
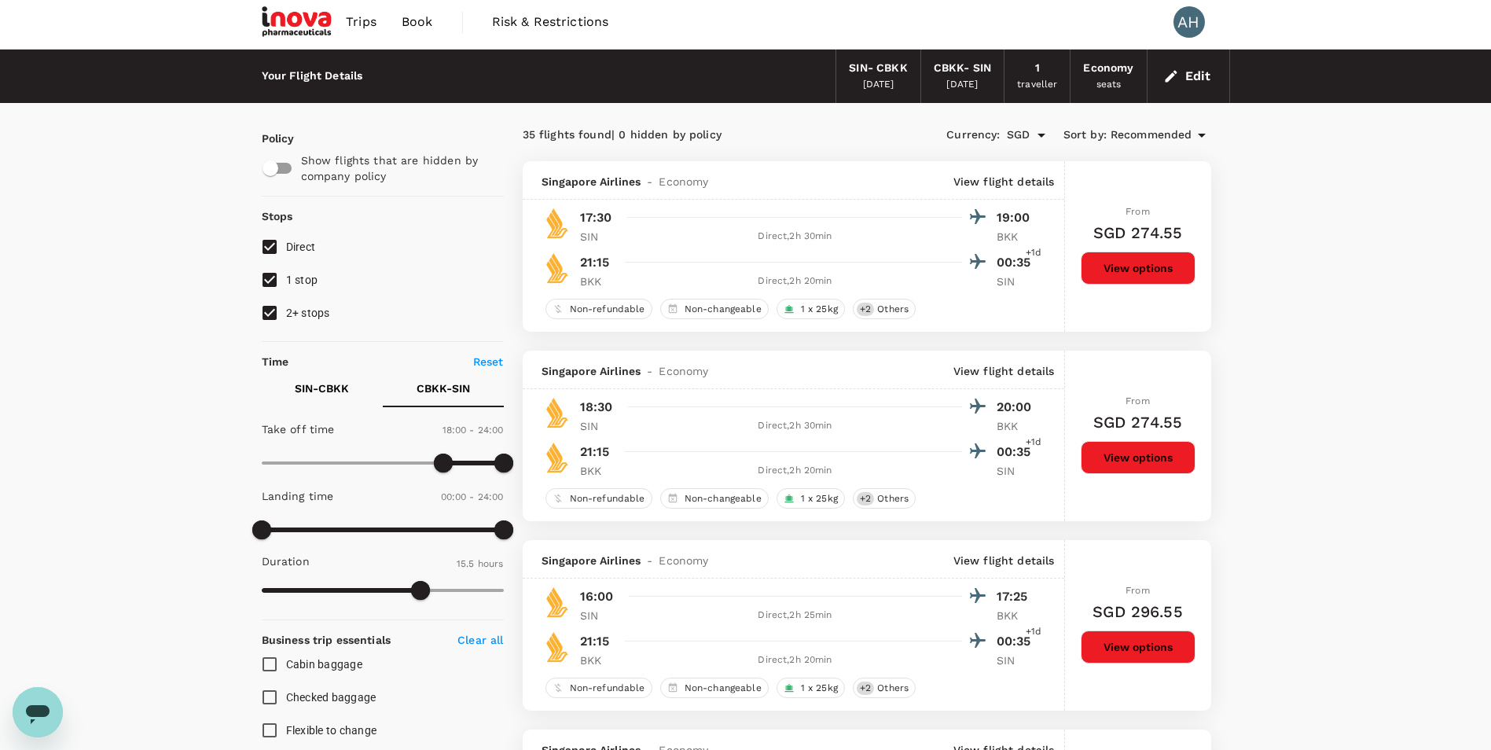
scroll to position [0, 0]
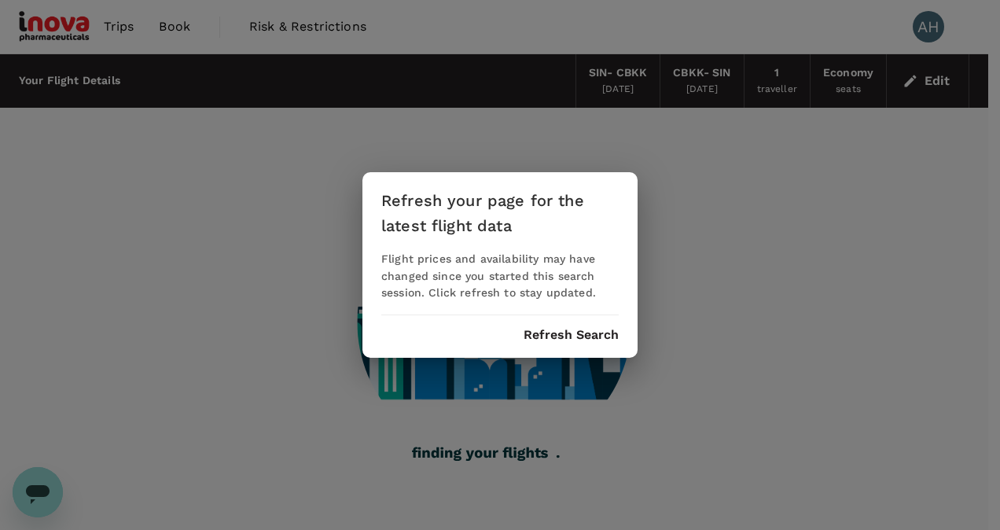
click at [585, 344] on div "Refresh your page for the latest flight data Flight prices and availability may…" at bounding box center [499, 265] width 275 height 186
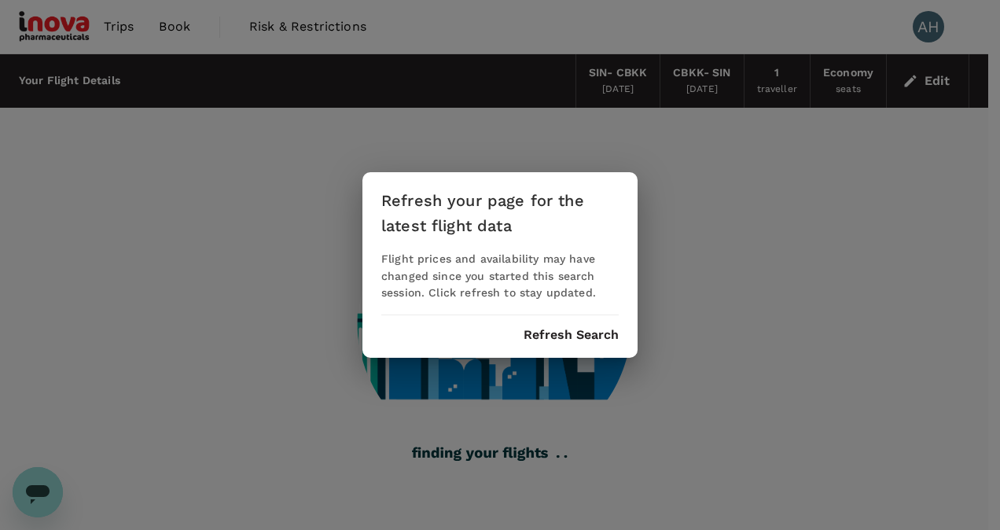
click at [582, 341] on button "Refresh Search" at bounding box center [570, 335] width 95 height 14
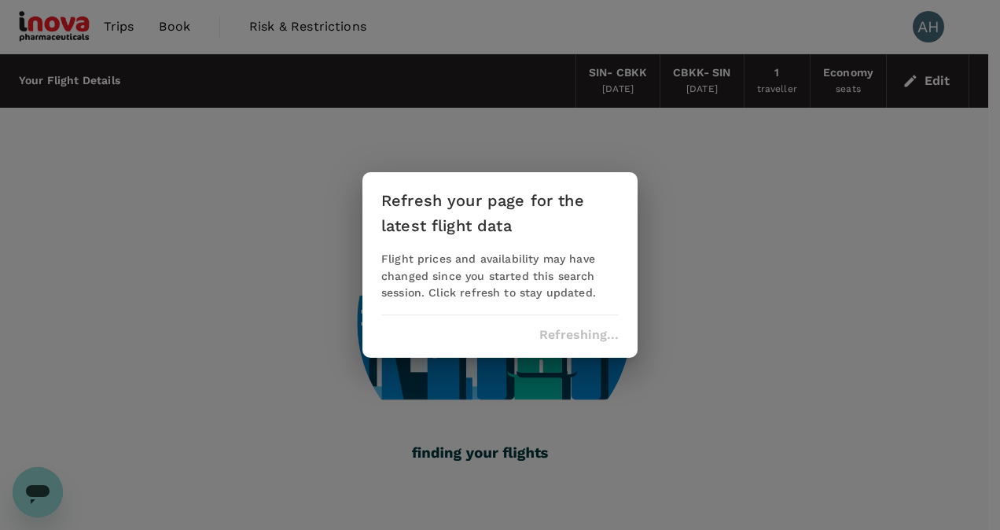
click at [935, 33] on div "Refresh your page for the latest flight data Flight prices and availability may…" at bounding box center [500, 265] width 1000 height 530
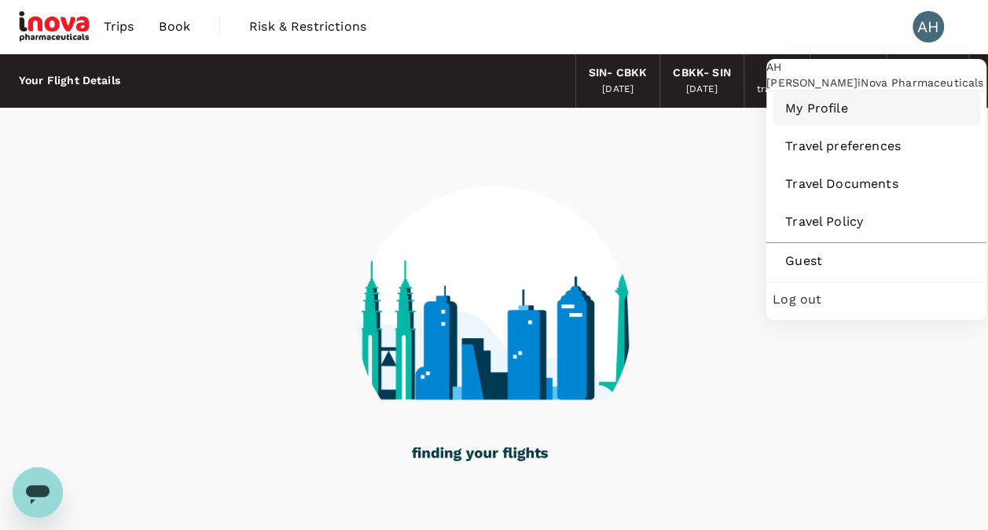
click at [846, 118] on span "My Profile" at bounding box center [876, 108] width 182 height 19
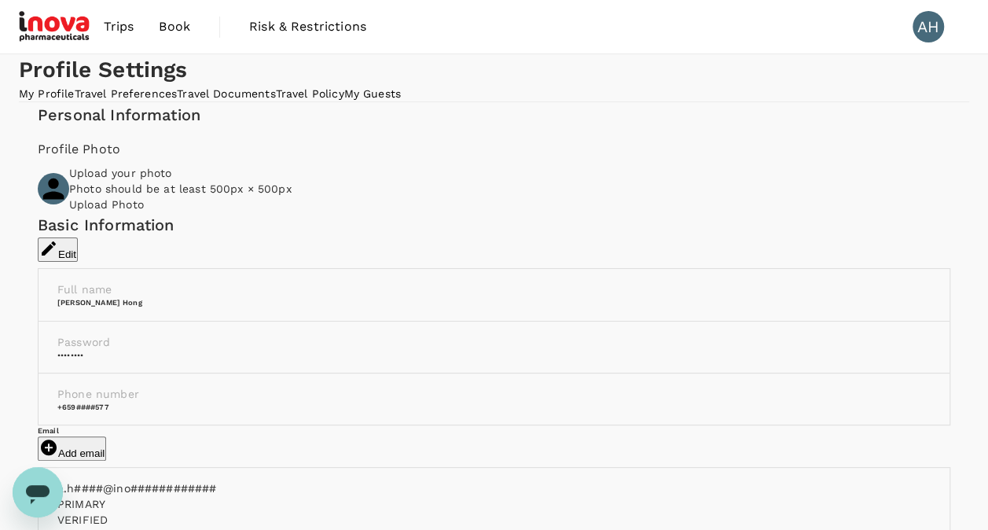
click at [275, 100] on link "Travel Documents" at bounding box center [226, 93] width 98 height 13
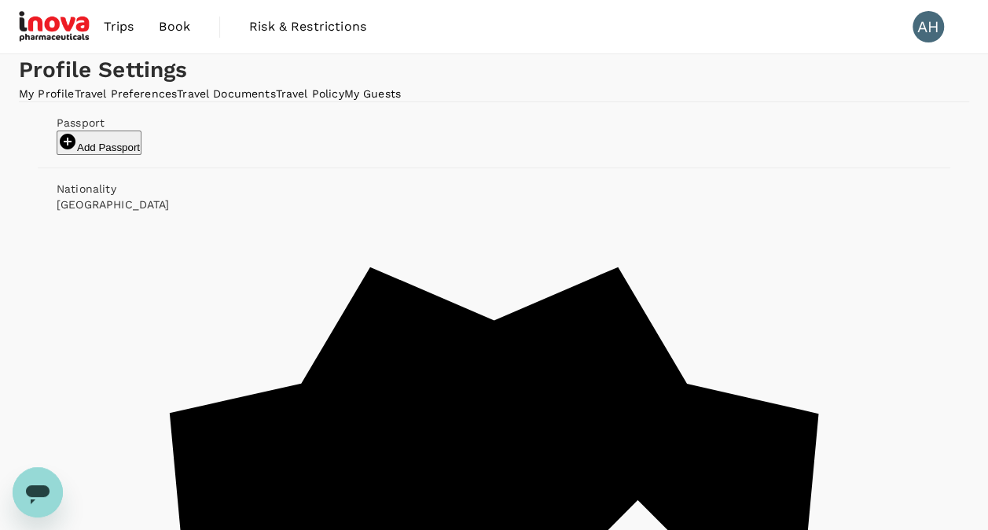
click at [244, 212] on p "[GEOGRAPHIC_DATA]" at bounding box center [494, 204] width 875 height 16
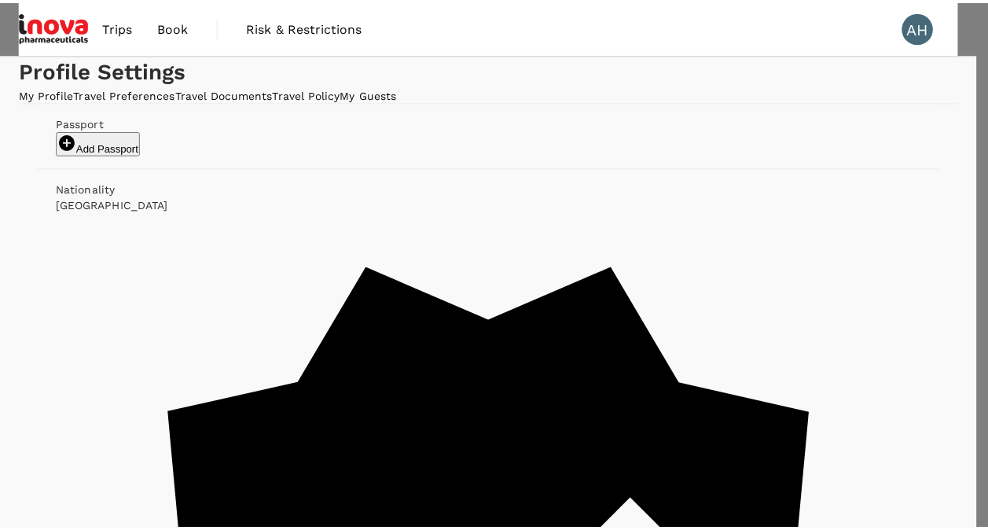
scroll to position [195, 0]
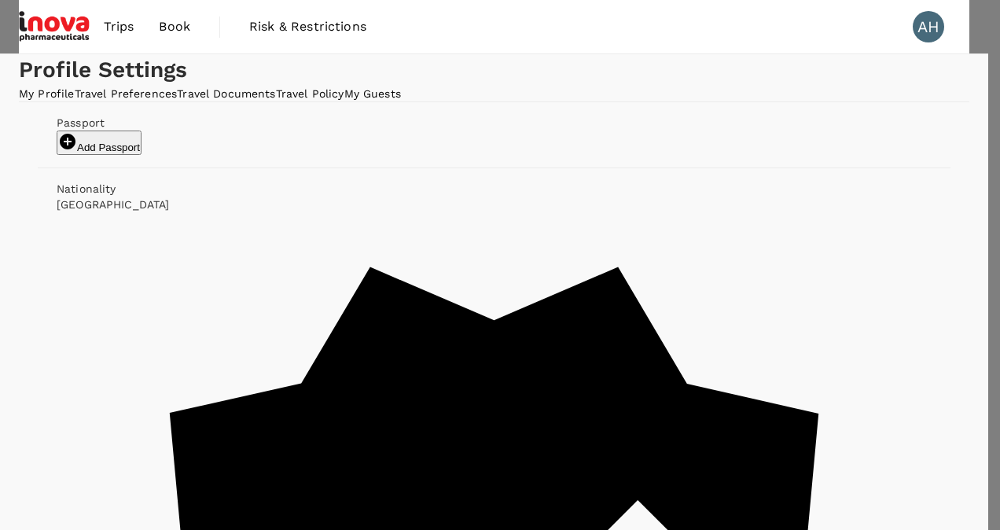
click at [376, 93] on div at bounding box center [500, 265] width 1000 height 530
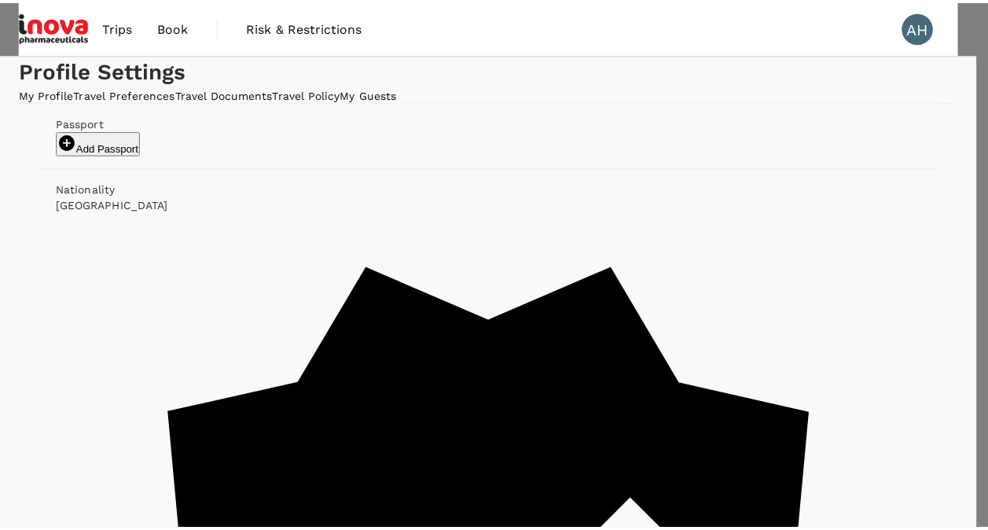
scroll to position [0, 0]
